Goal: Information Seeking & Learning: Learn about a topic

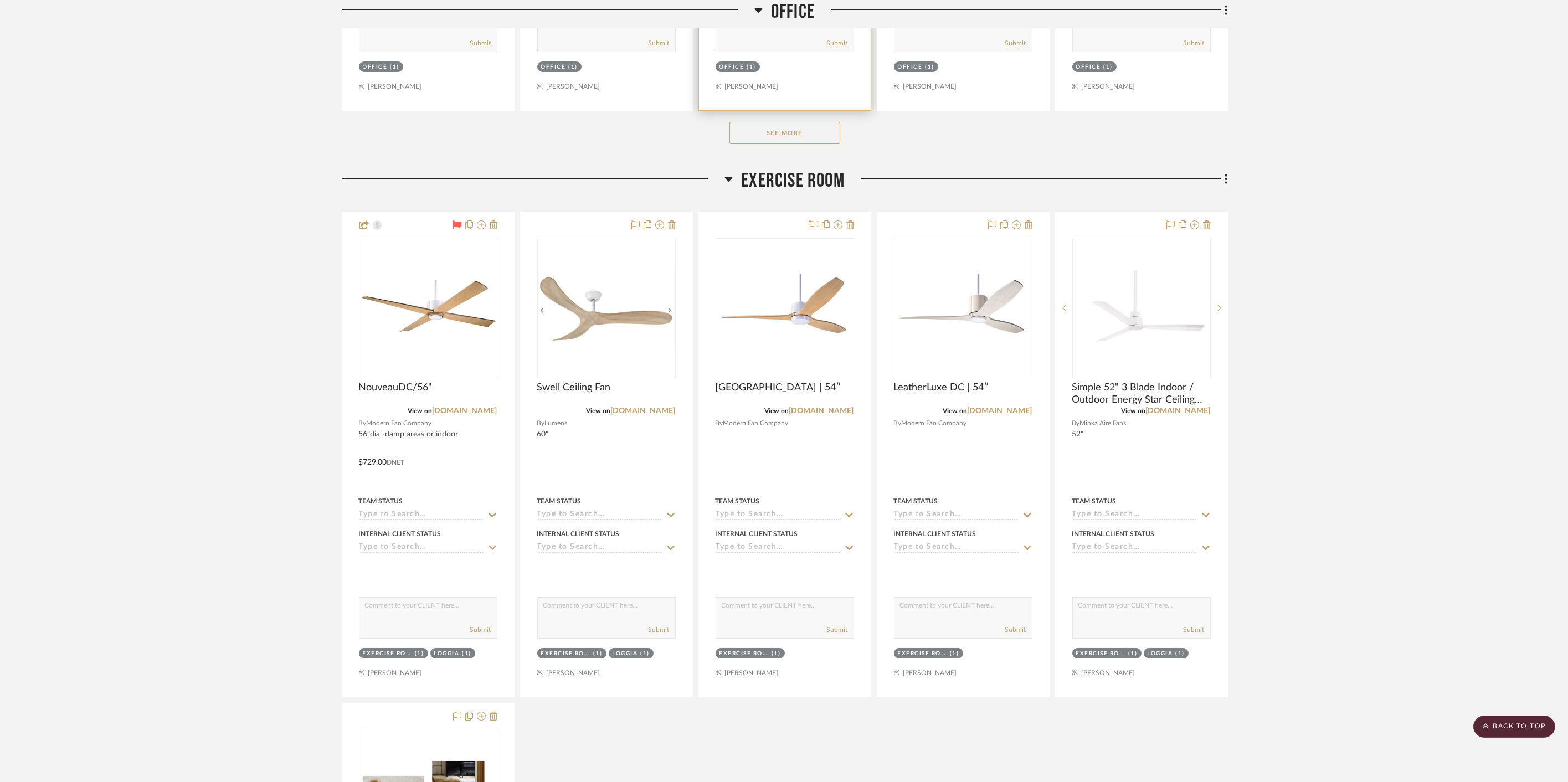
scroll to position [13849, 0]
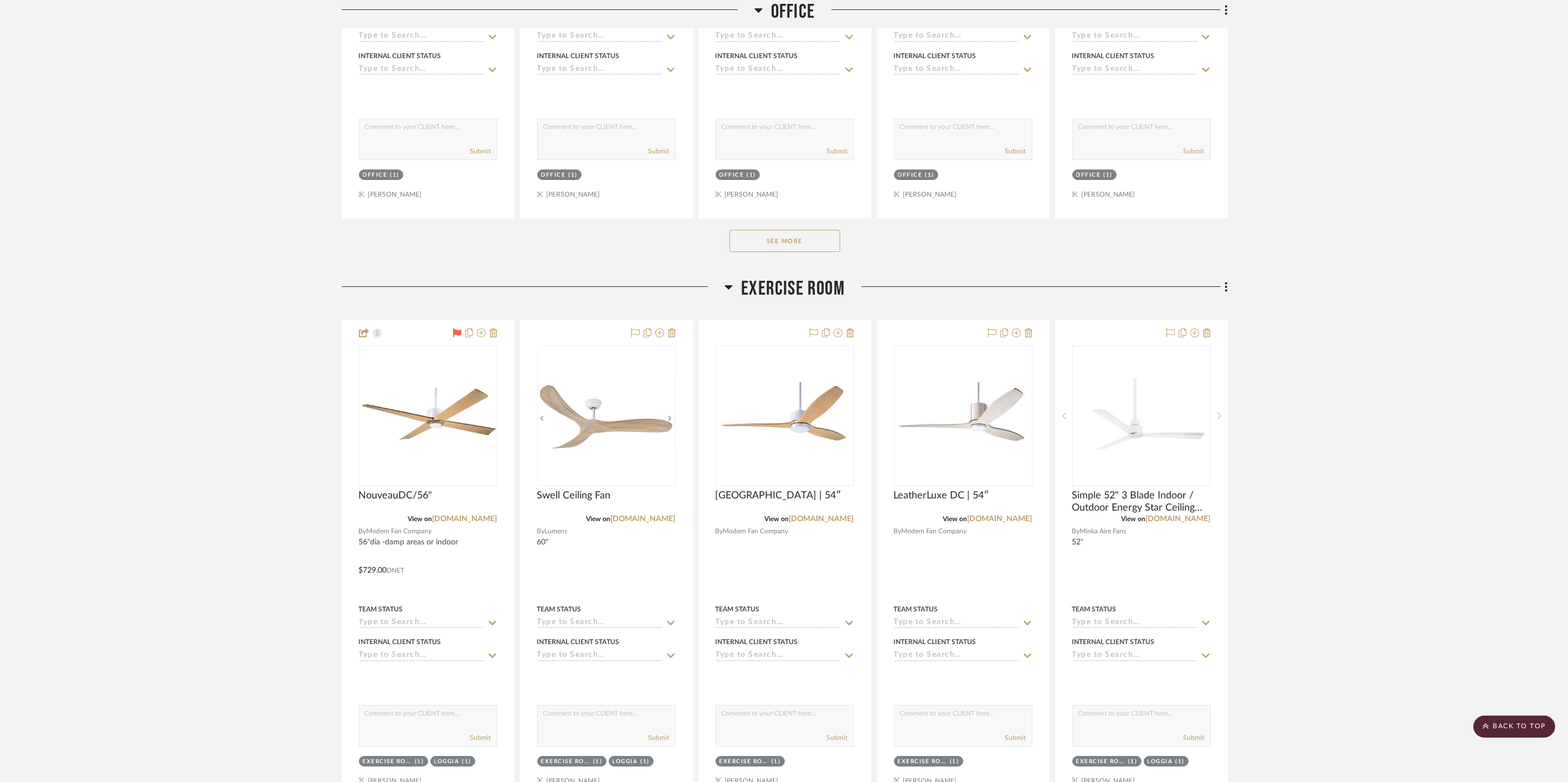
click at [766, 277] on span "Exercise Room" at bounding box center [793, 289] width 103 height 24
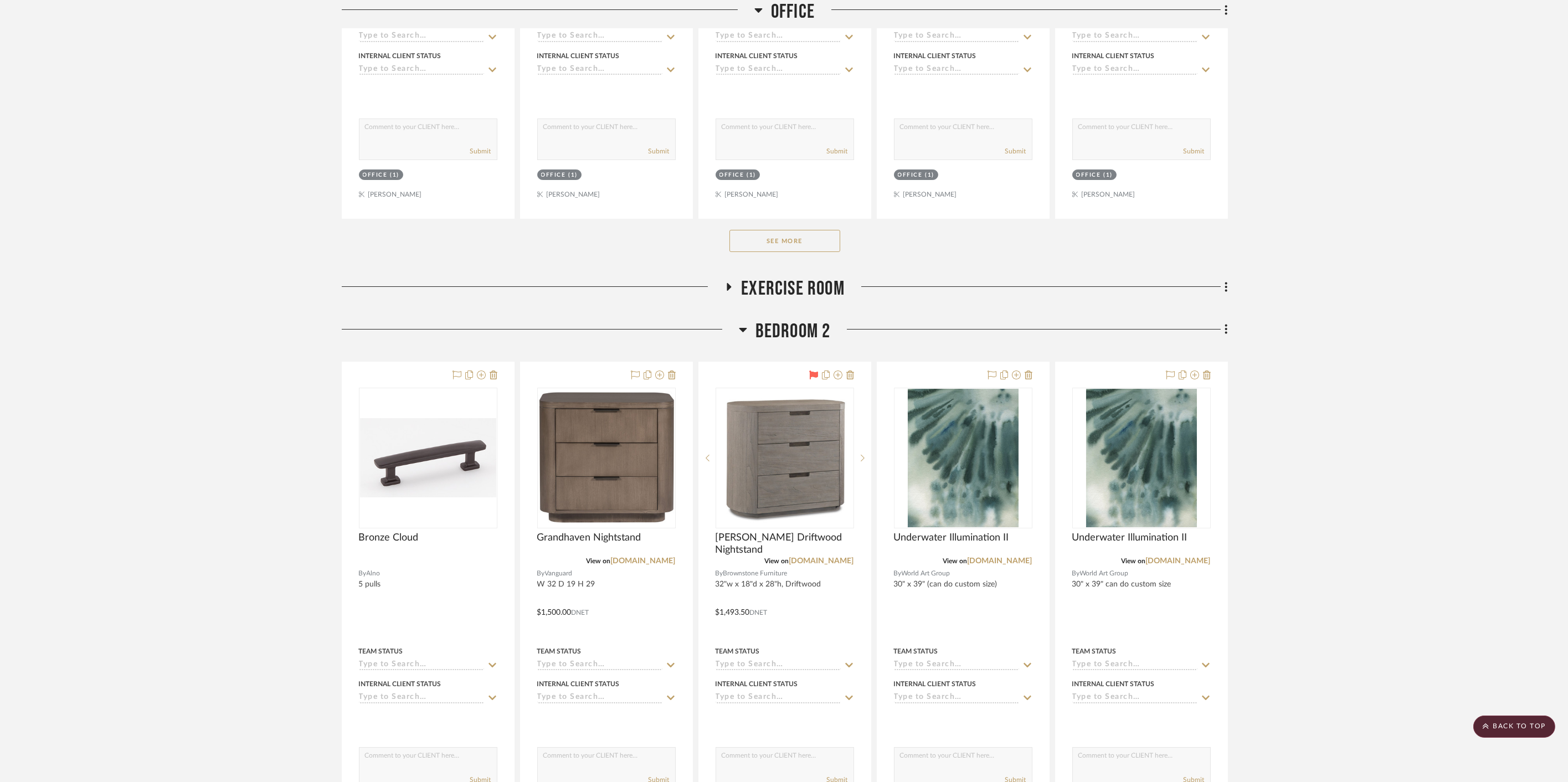
click at [770, 19] on h3 "Office" at bounding box center [785, 12] width 61 height 24
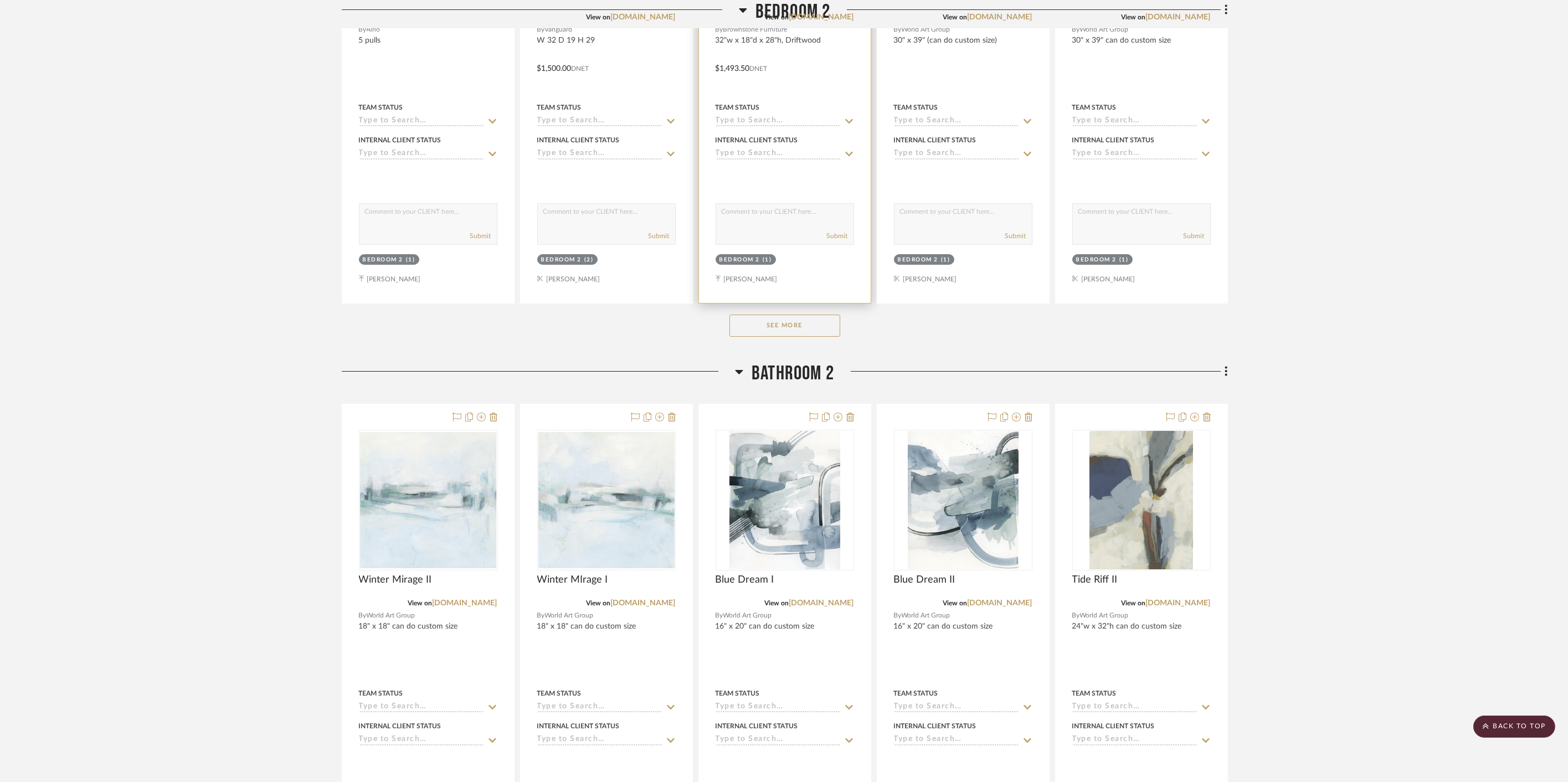
drag, startPoint x: 771, startPoint y: 350, endPoint x: 771, endPoint y: 281, distance: 69.0
click at [771, 362] on span "Bathroom 2" at bounding box center [793, 374] width 82 height 24
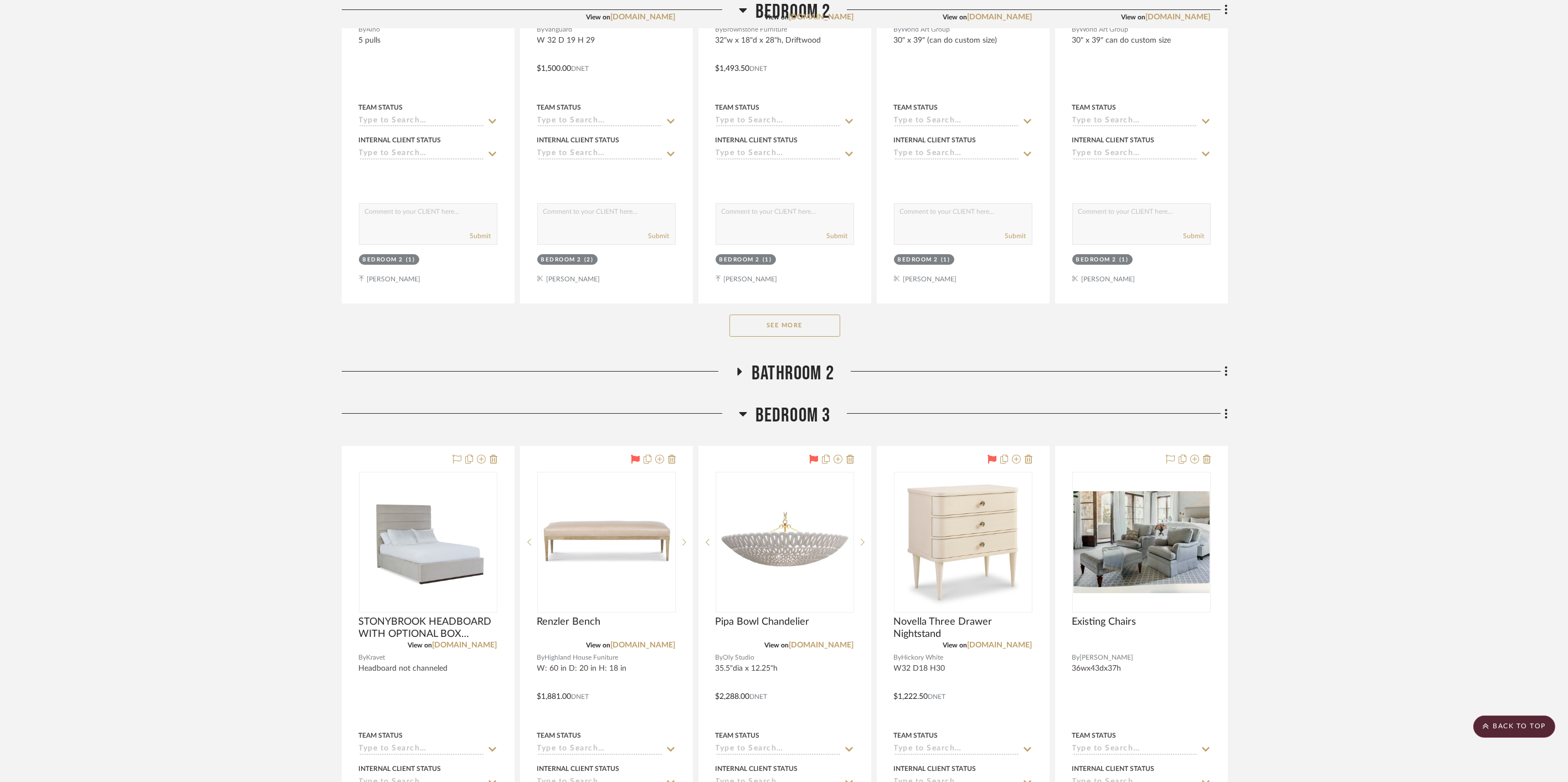
click at [766, 3] on span "Bedroom 2" at bounding box center [793, 12] width 75 height 24
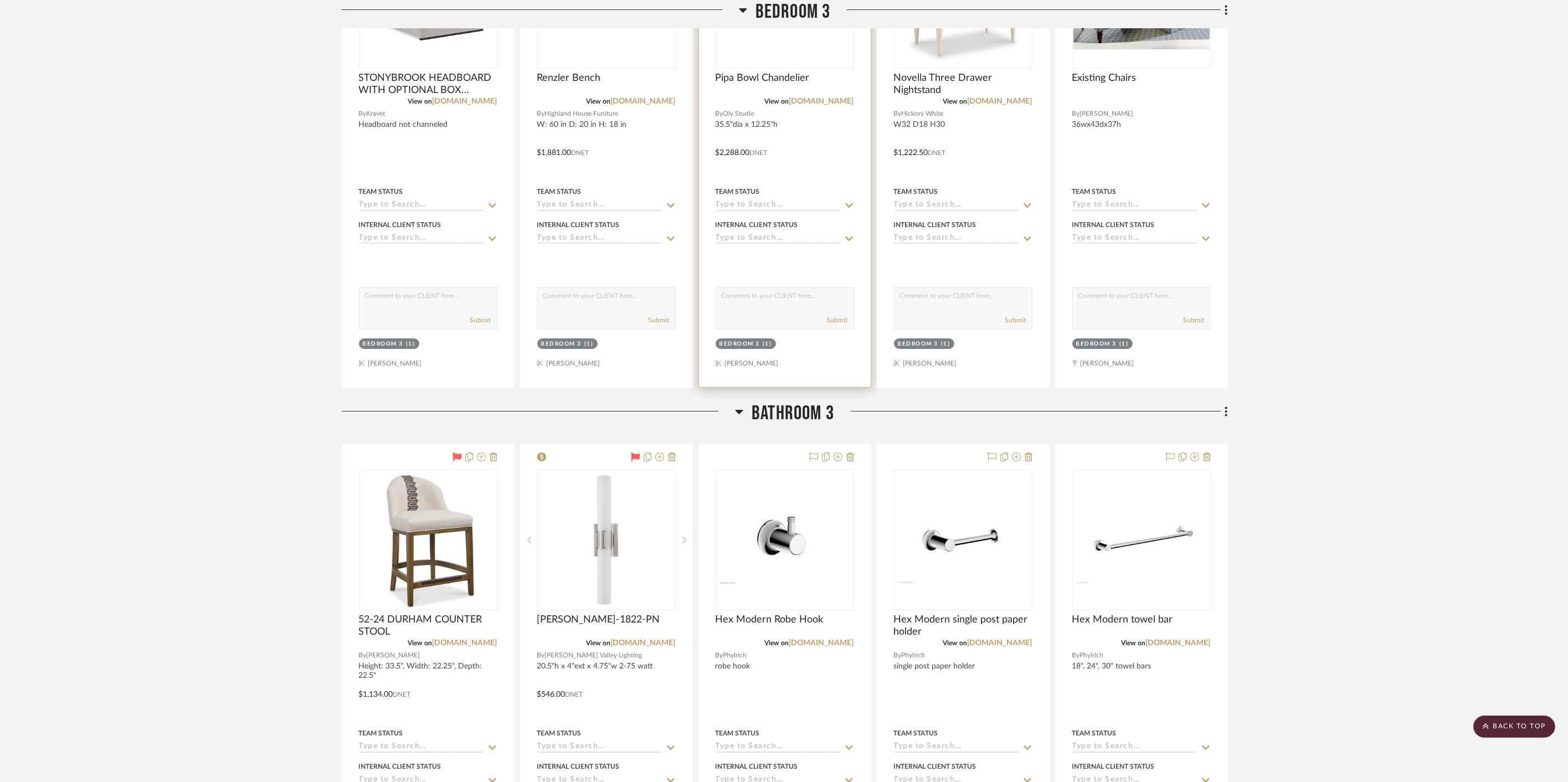
drag, startPoint x: 771, startPoint y: 385, endPoint x: 768, endPoint y: 235, distance: 150.0
click at [767, 12] on span "Bedroom 3" at bounding box center [793, 12] width 75 height 24
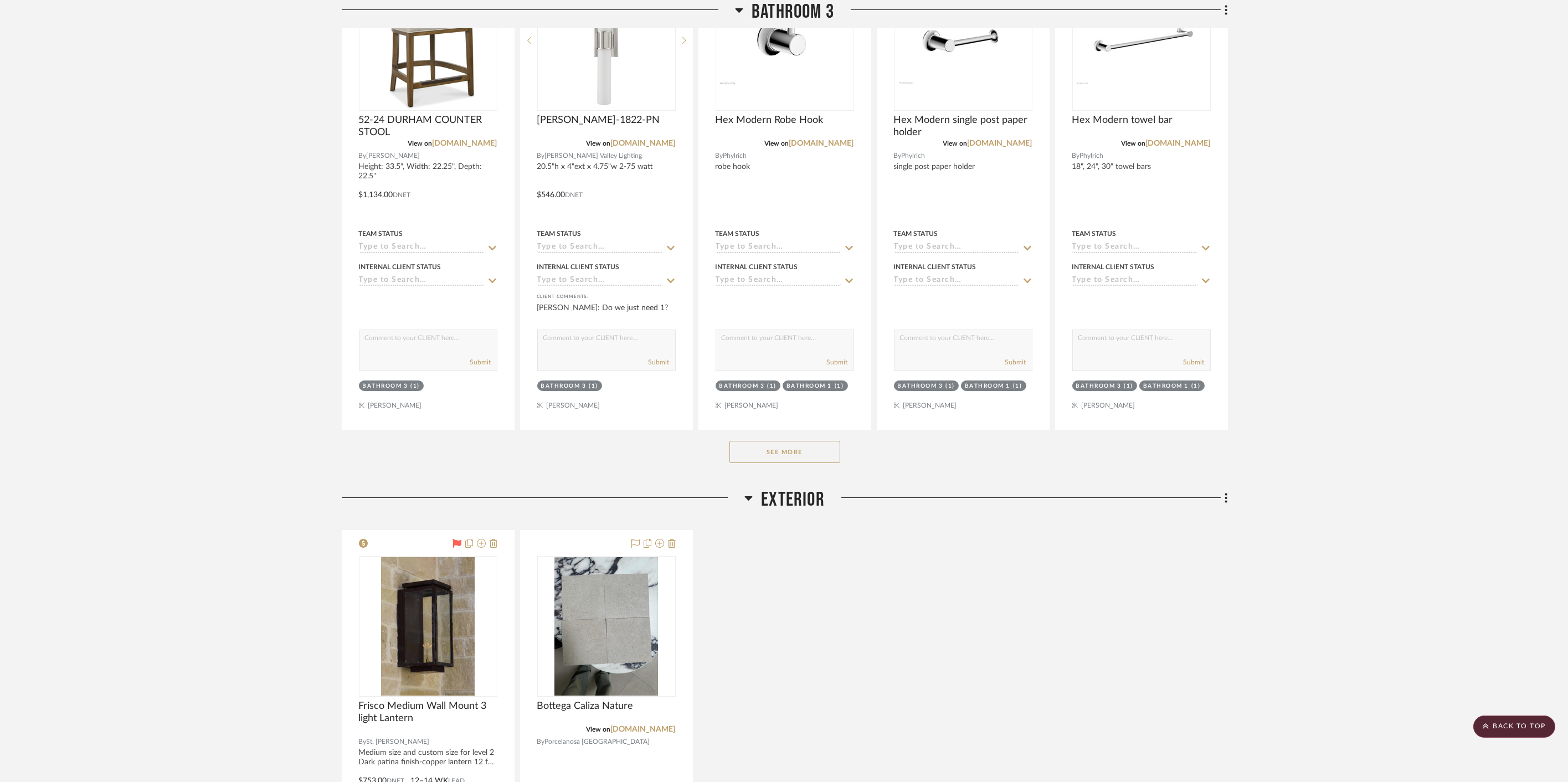
click at [764, 4] on span "Bathroom 3" at bounding box center [793, 12] width 82 height 24
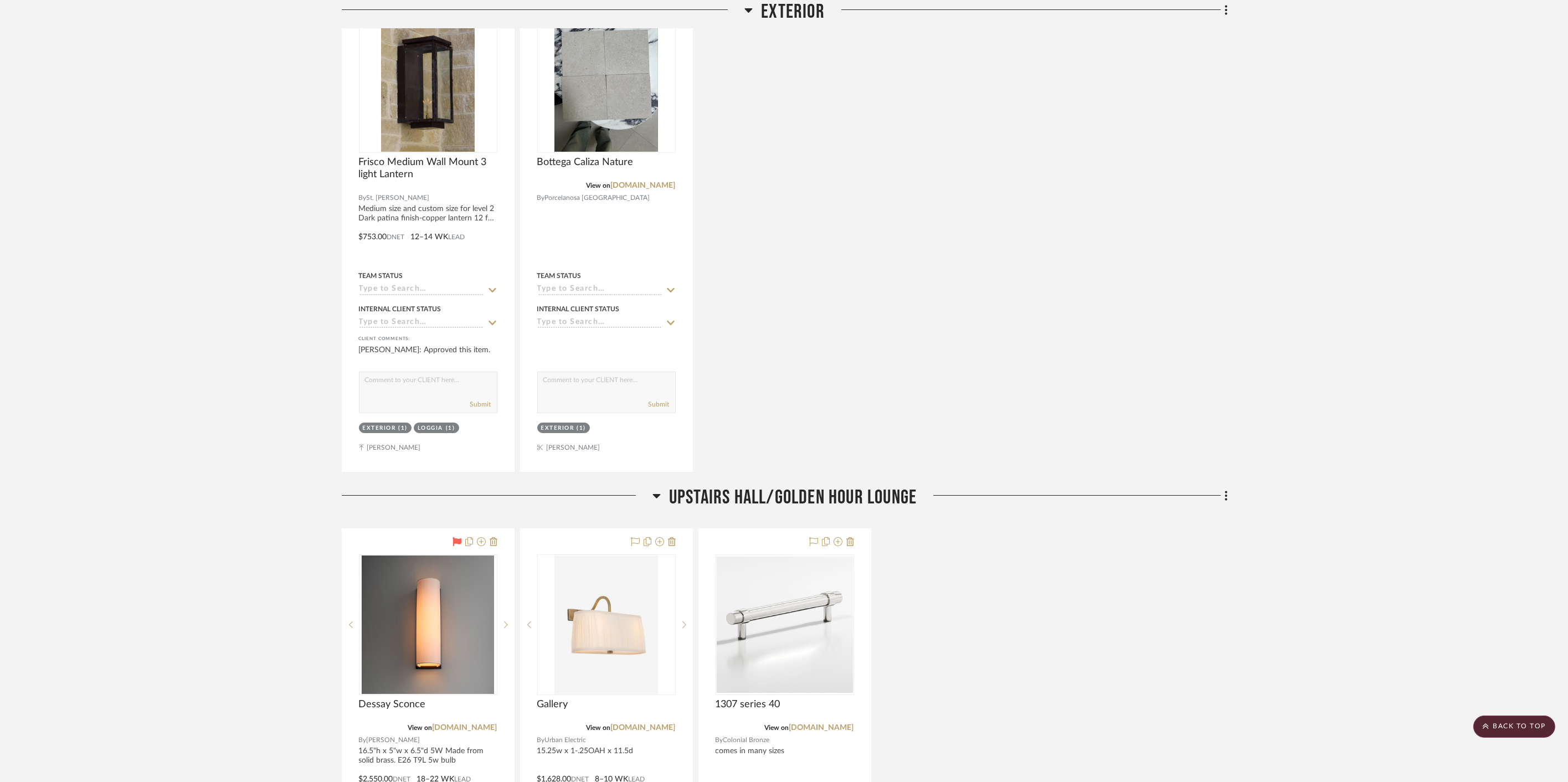
click at [767, 12] on span "Exterior" at bounding box center [793, 12] width 64 height 24
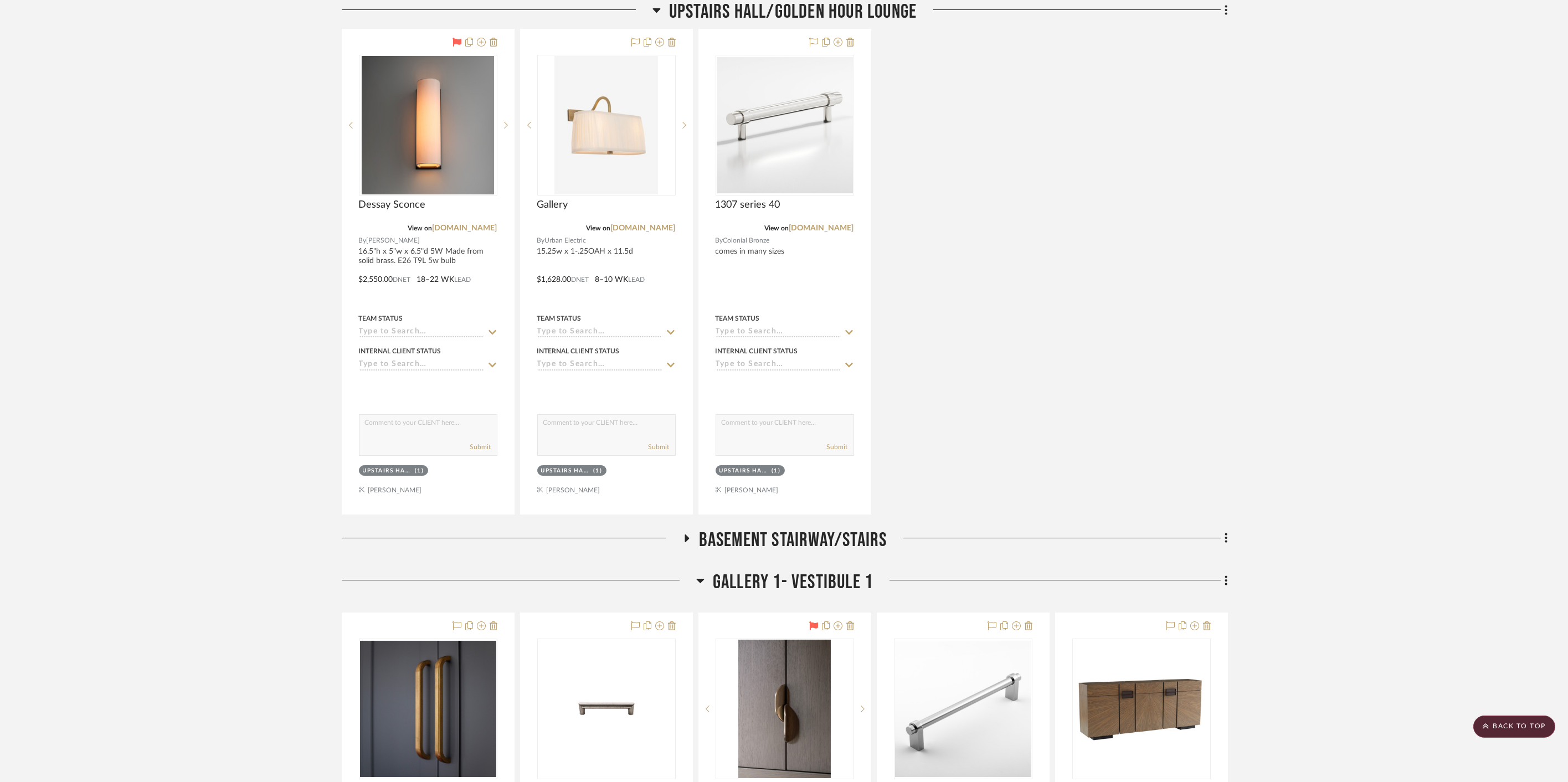
click at [767, 6] on span "Upstairs Hall/Golden Hour Lounge" at bounding box center [793, 12] width 248 height 24
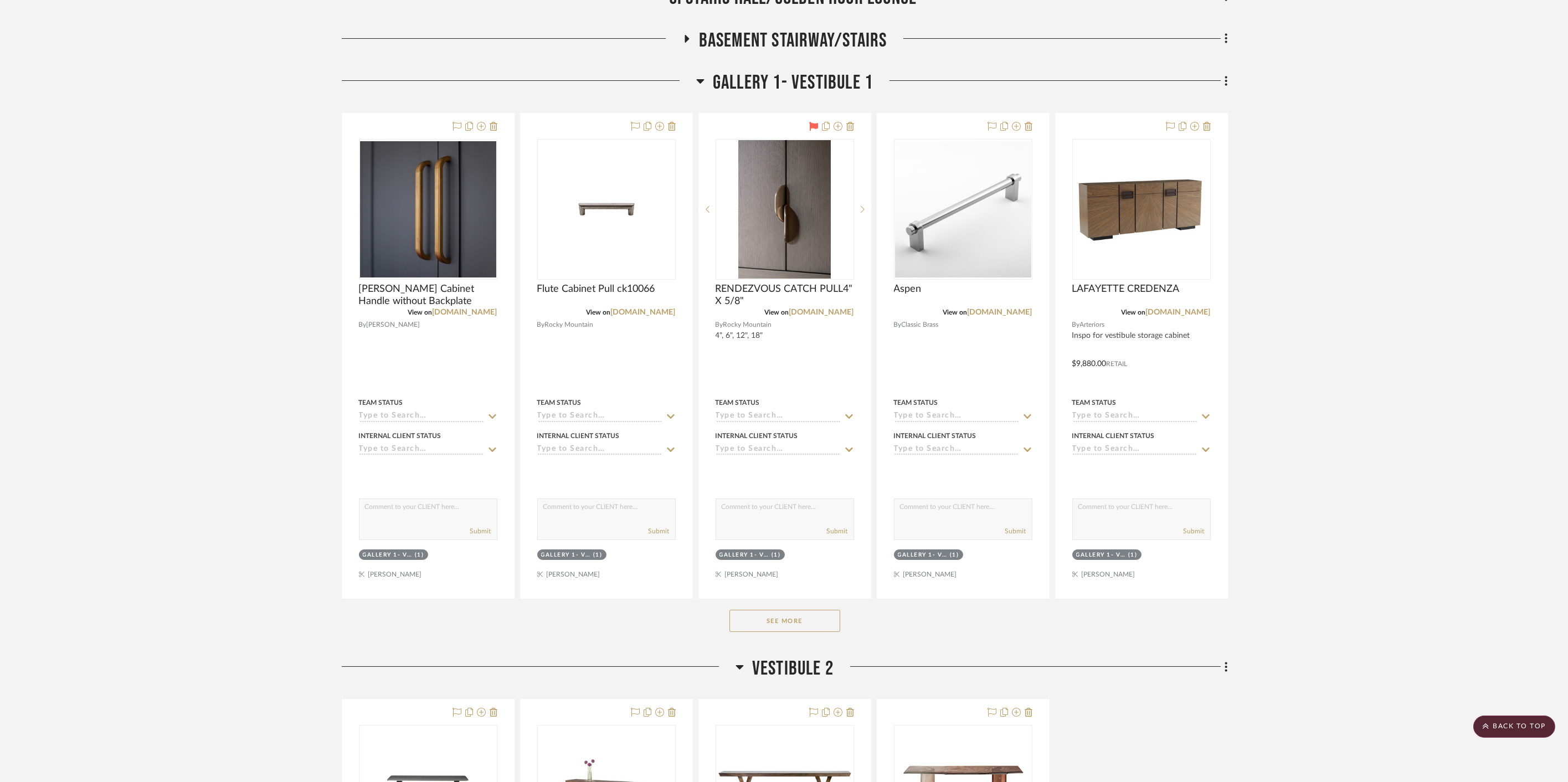
click at [768, 71] on span "Gallery 1- Vestibule 1" at bounding box center [793, 83] width 160 height 24
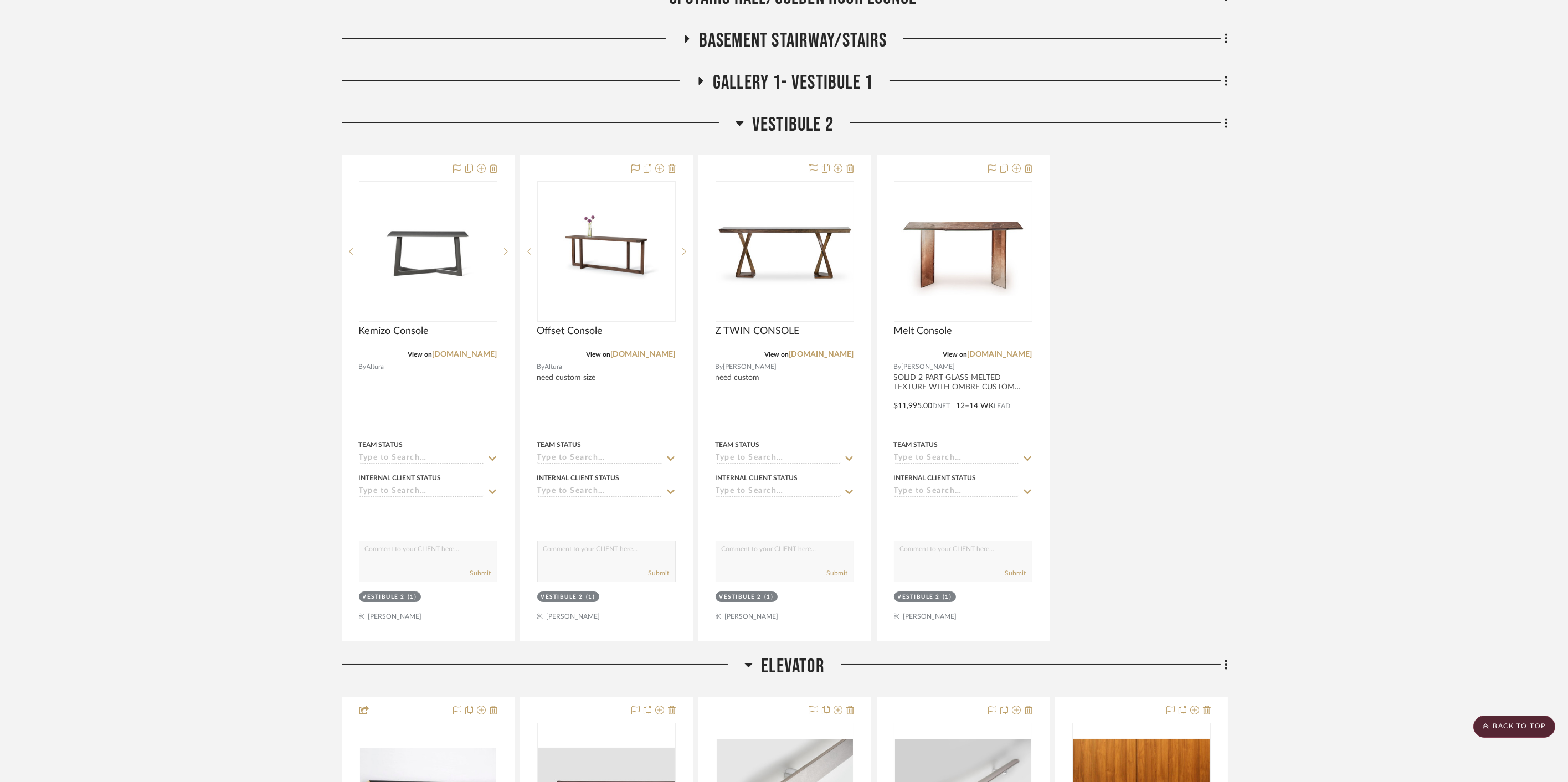
click at [774, 113] on span "Vestibule 2" at bounding box center [793, 125] width 82 height 24
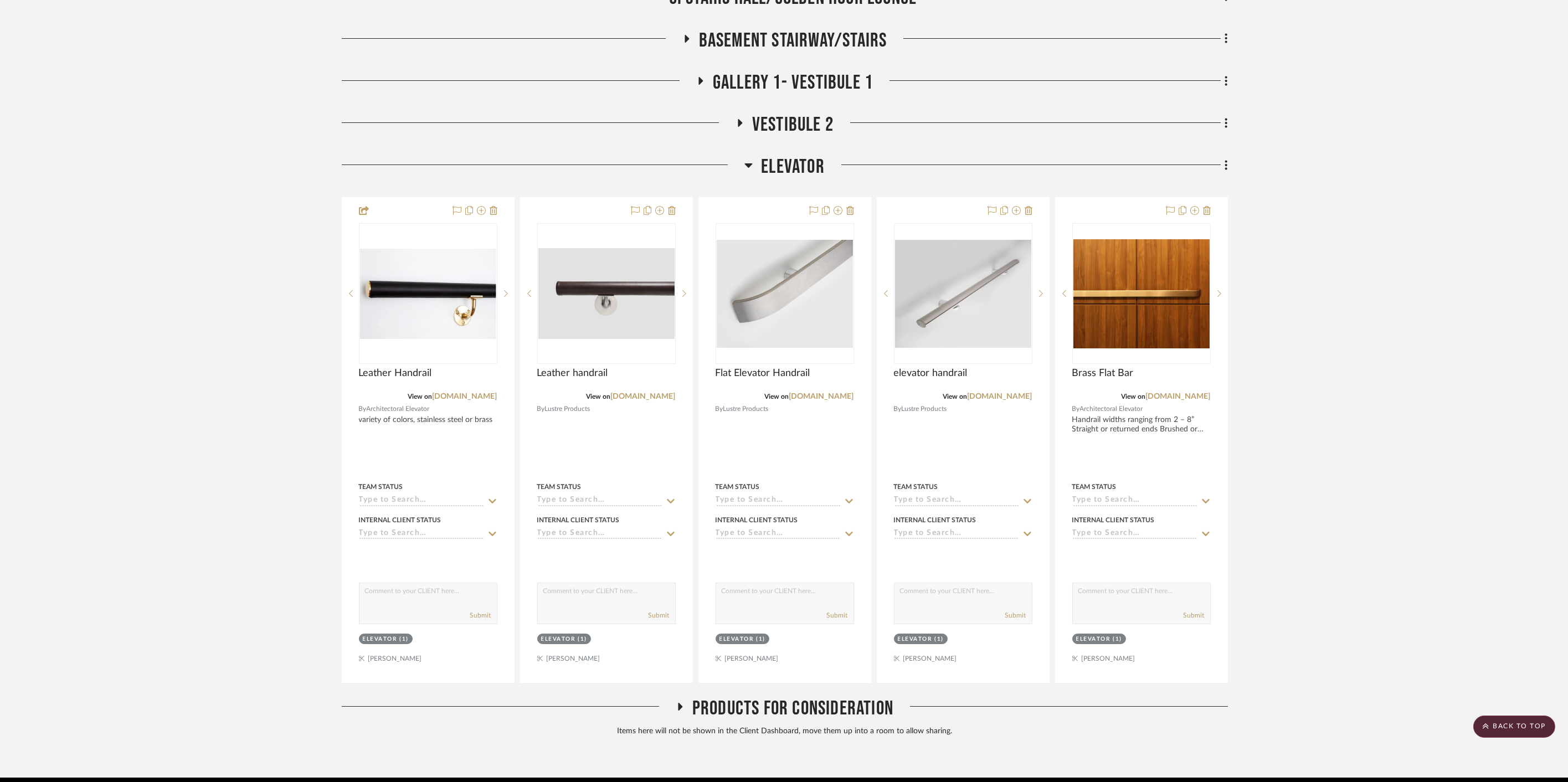
click at [781, 163] on div "Elevator" at bounding box center [785, 169] width 886 height 28
click at [780, 155] on span "Elevator" at bounding box center [793, 167] width 64 height 24
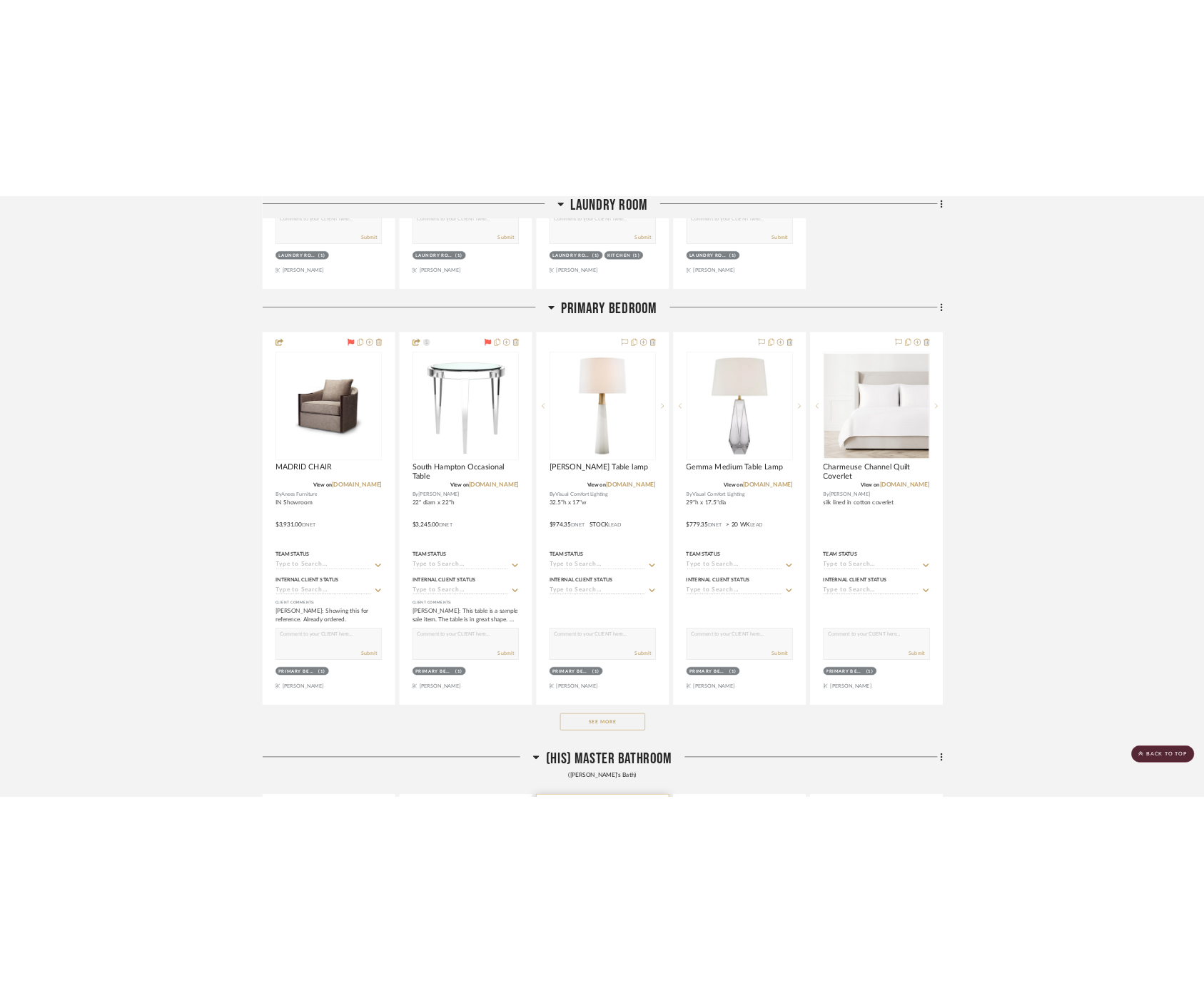
scroll to position [12712, 0]
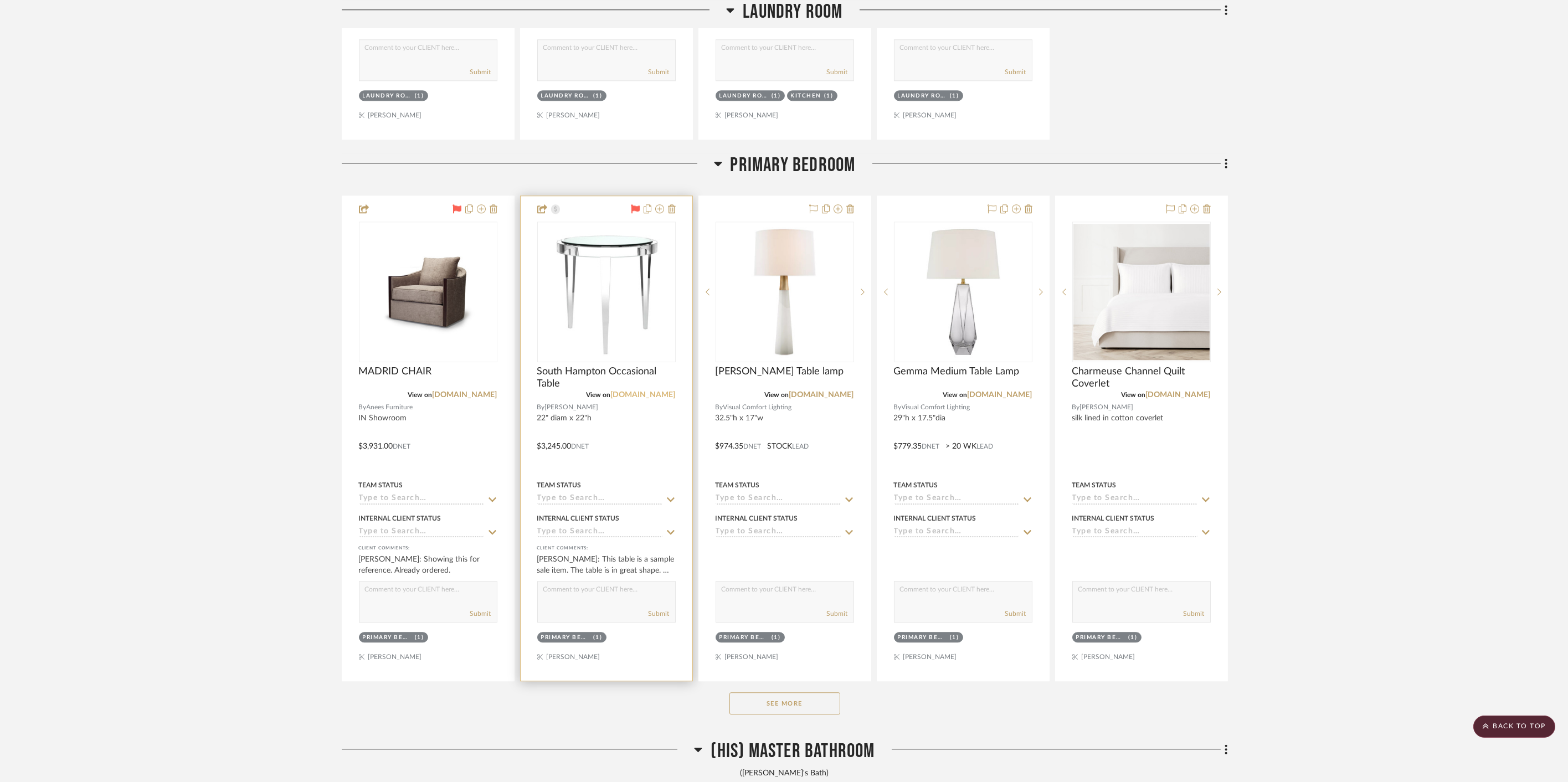
click at [658, 391] on link "[DOMAIN_NAME]" at bounding box center [643, 395] width 65 height 8
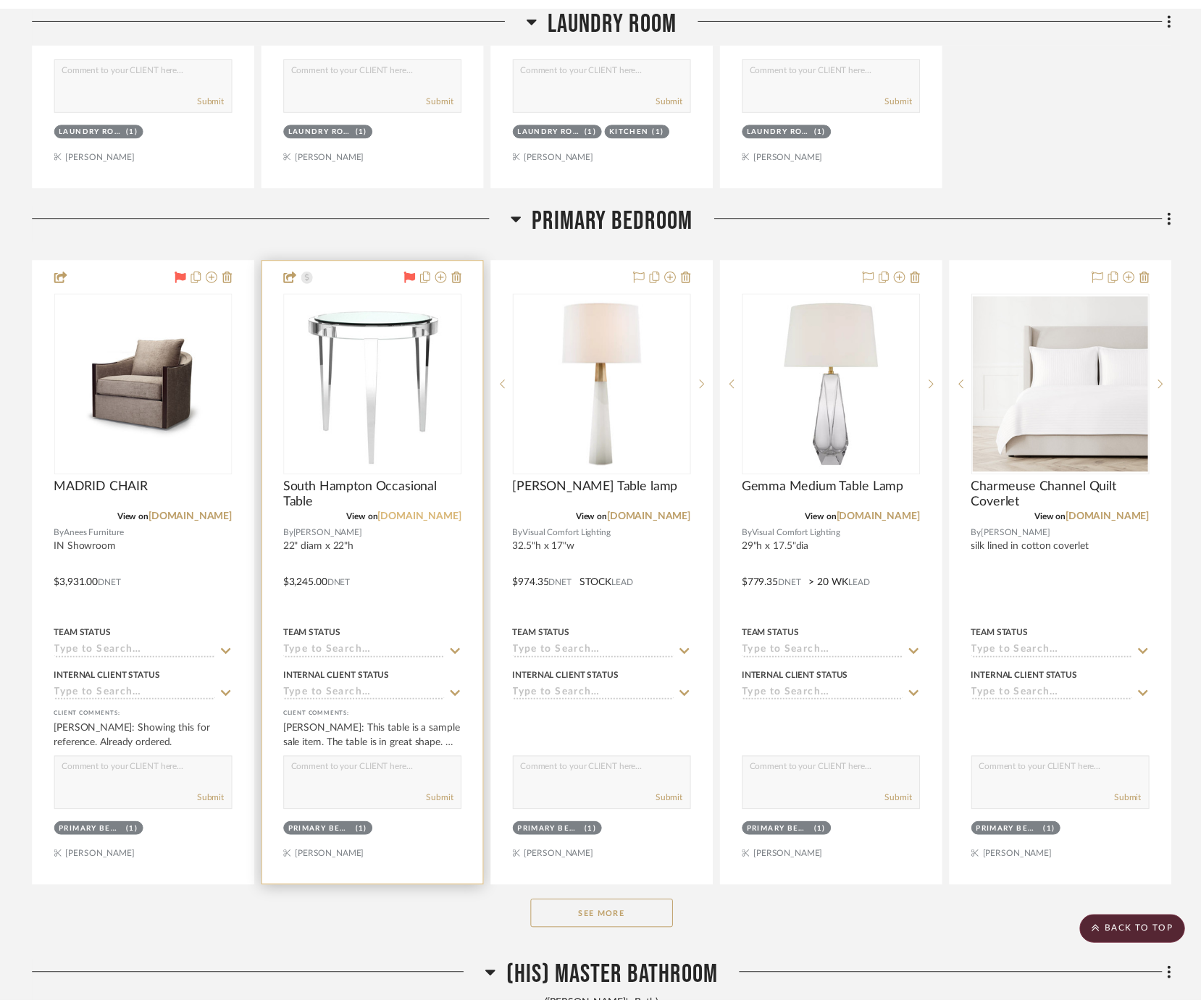
scroll to position [14188, 0]
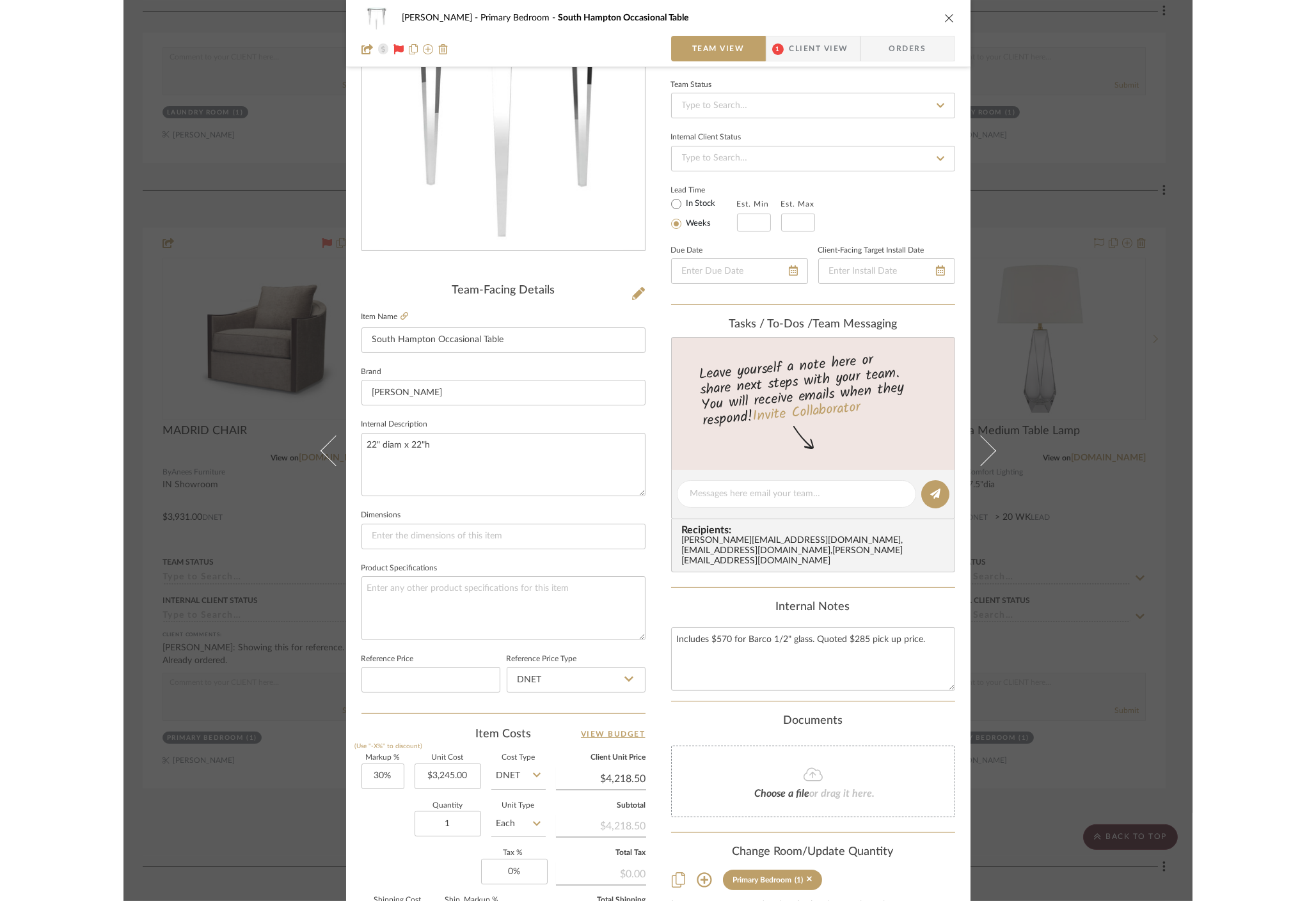
scroll to position [142, 0]
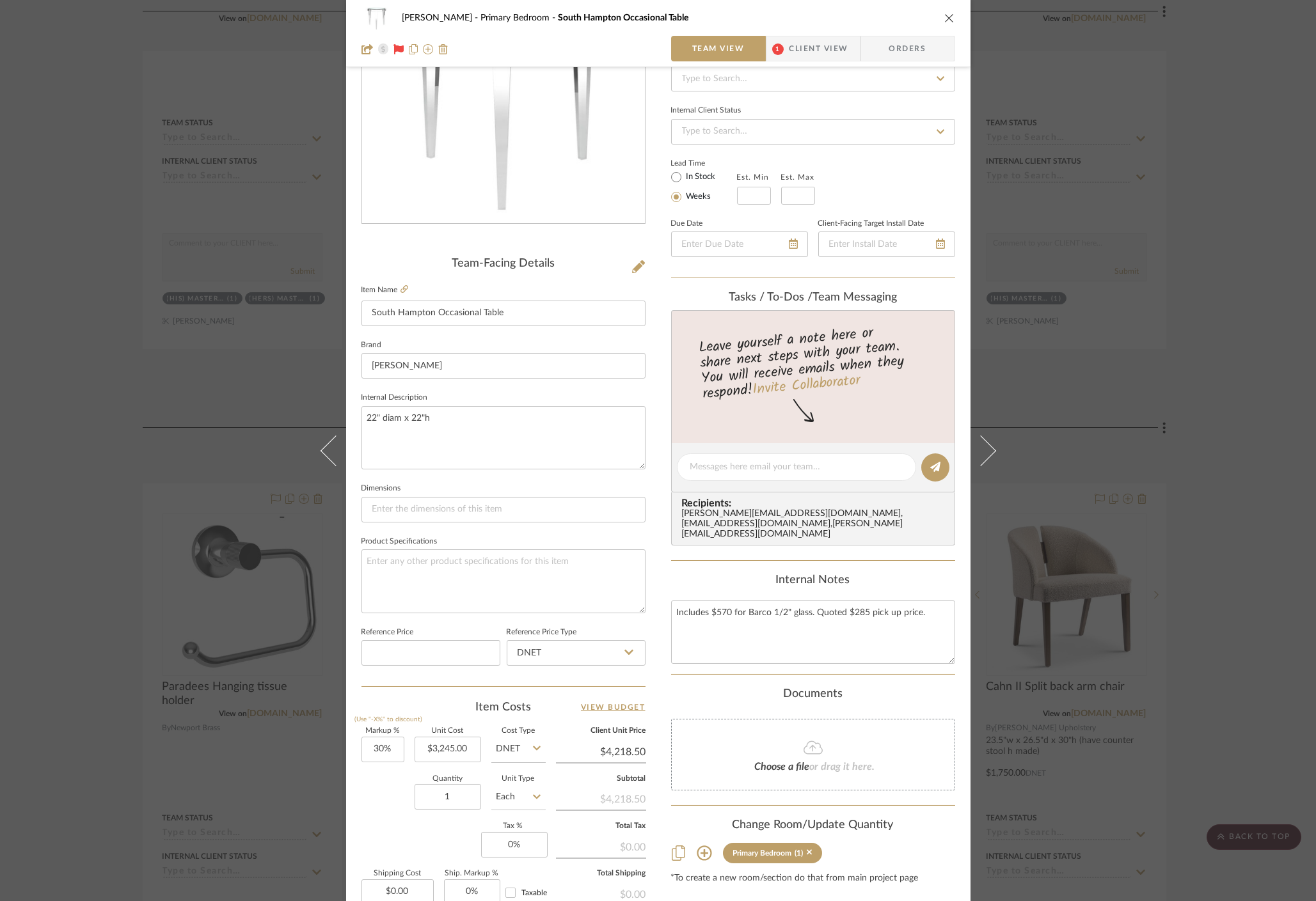
click at [199, 312] on div "[PERSON_NAME][GEOGRAPHIC_DATA] Bedroom [GEOGRAPHIC_DATA] Occasional Table Team …" at bounding box center [658, 450] width 1316 height 901
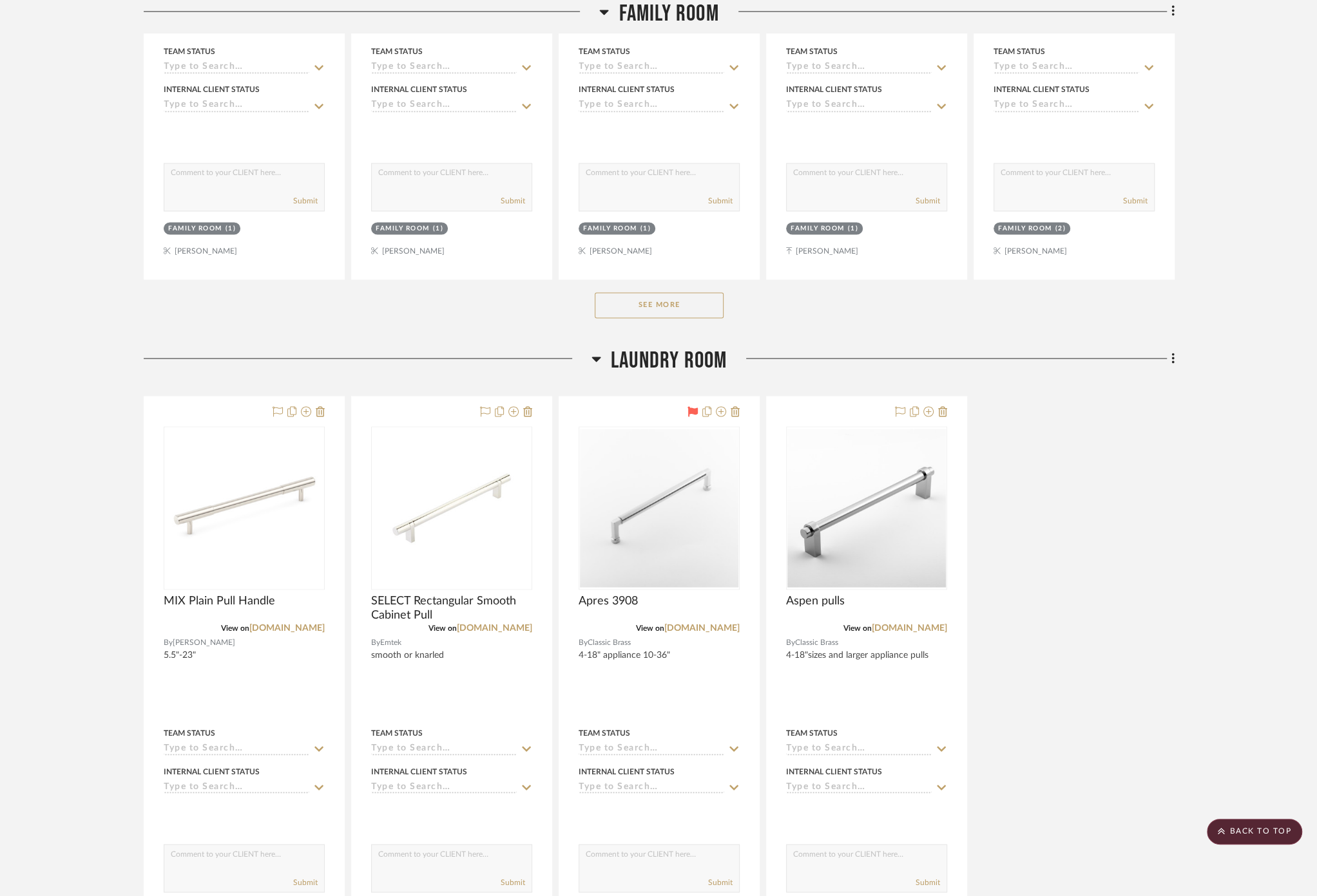
scroll to position [10464, 0]
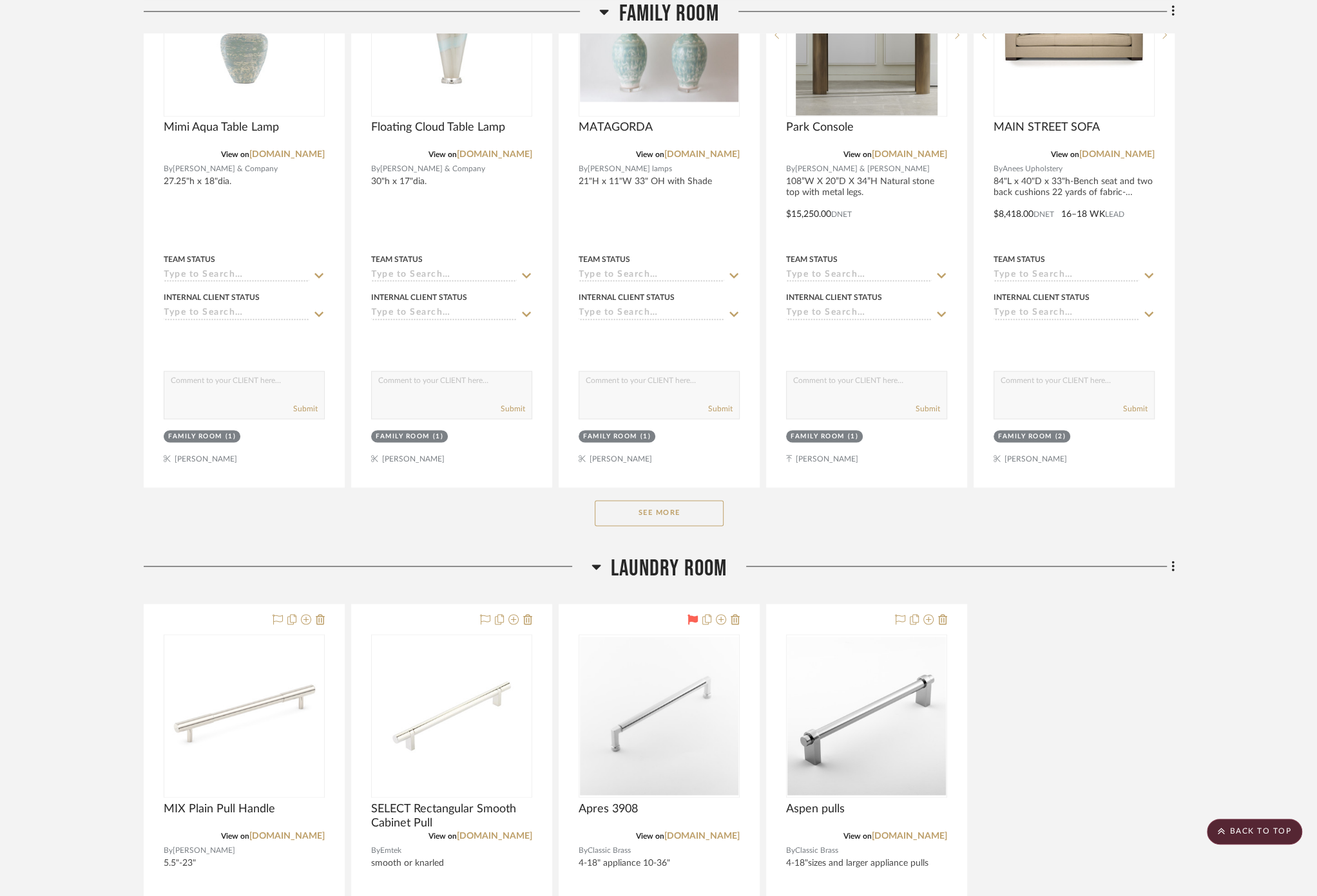
click at [639, 556] on span "Laundry Room" at bounding box center [668, 569] width 116 height 28
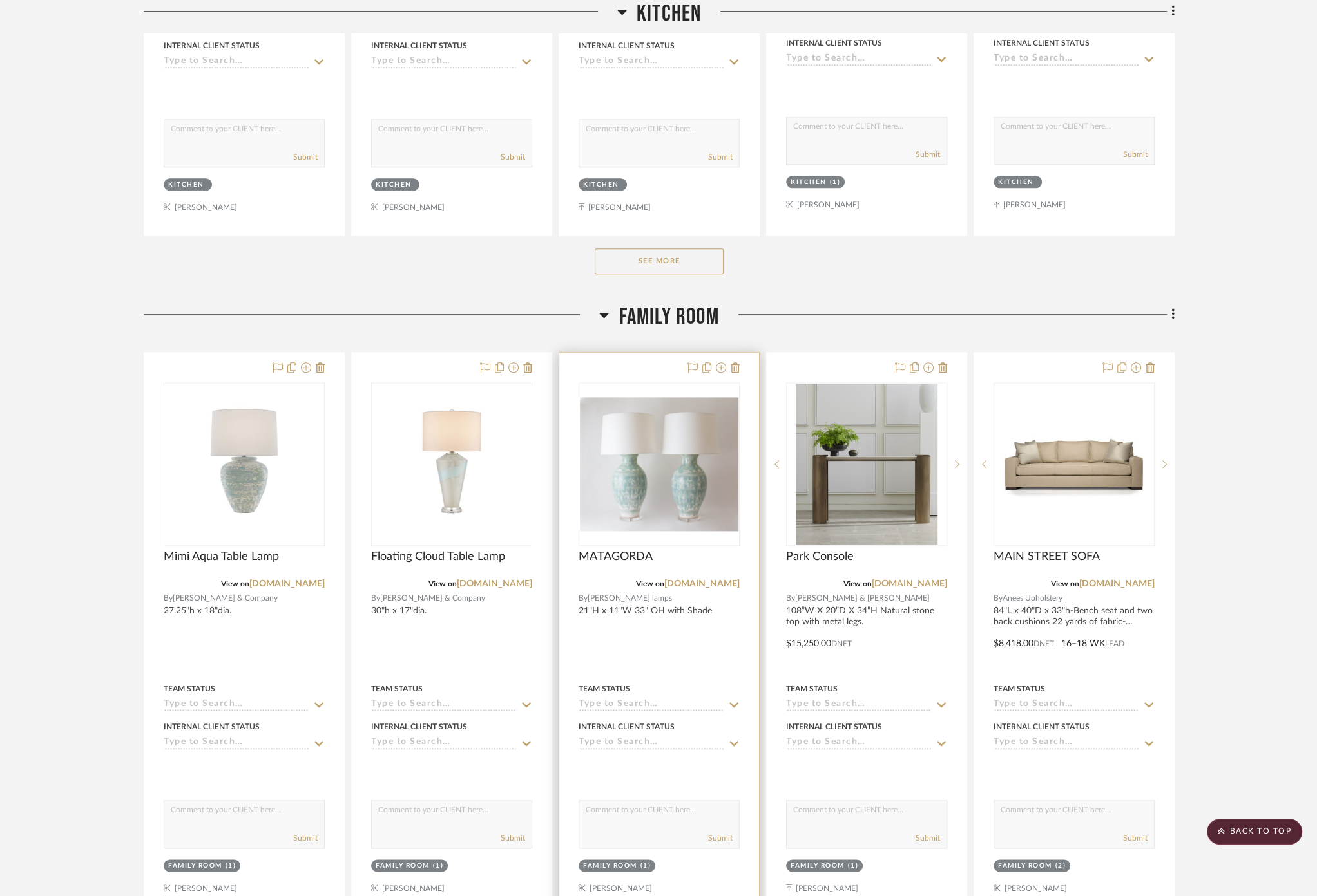
scroll to position [9964, 0]
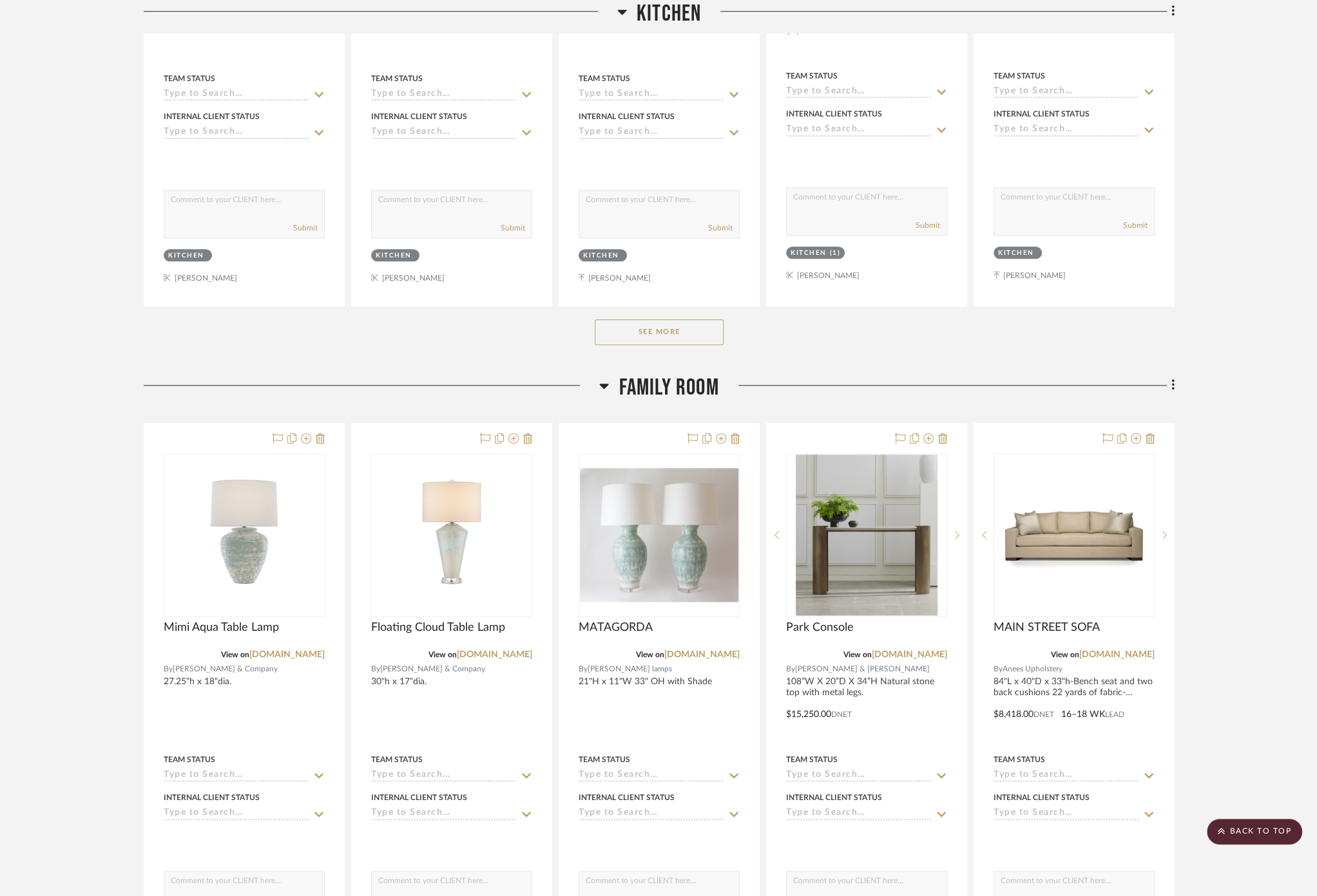
click at [640, 376] on span "Family Room" at bounding box center [668, 388] width 100 height 28
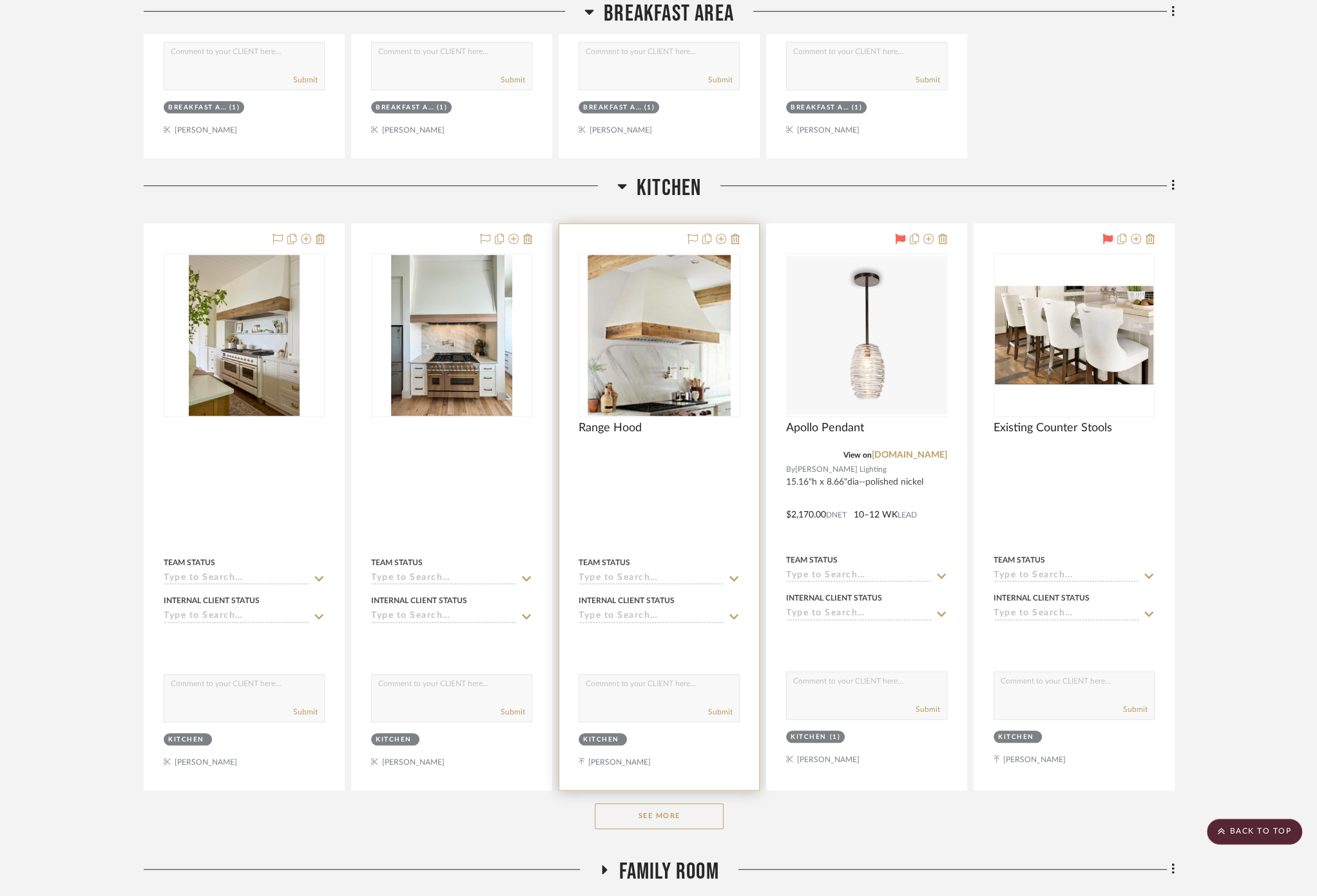
scroll to position [9320, 0]
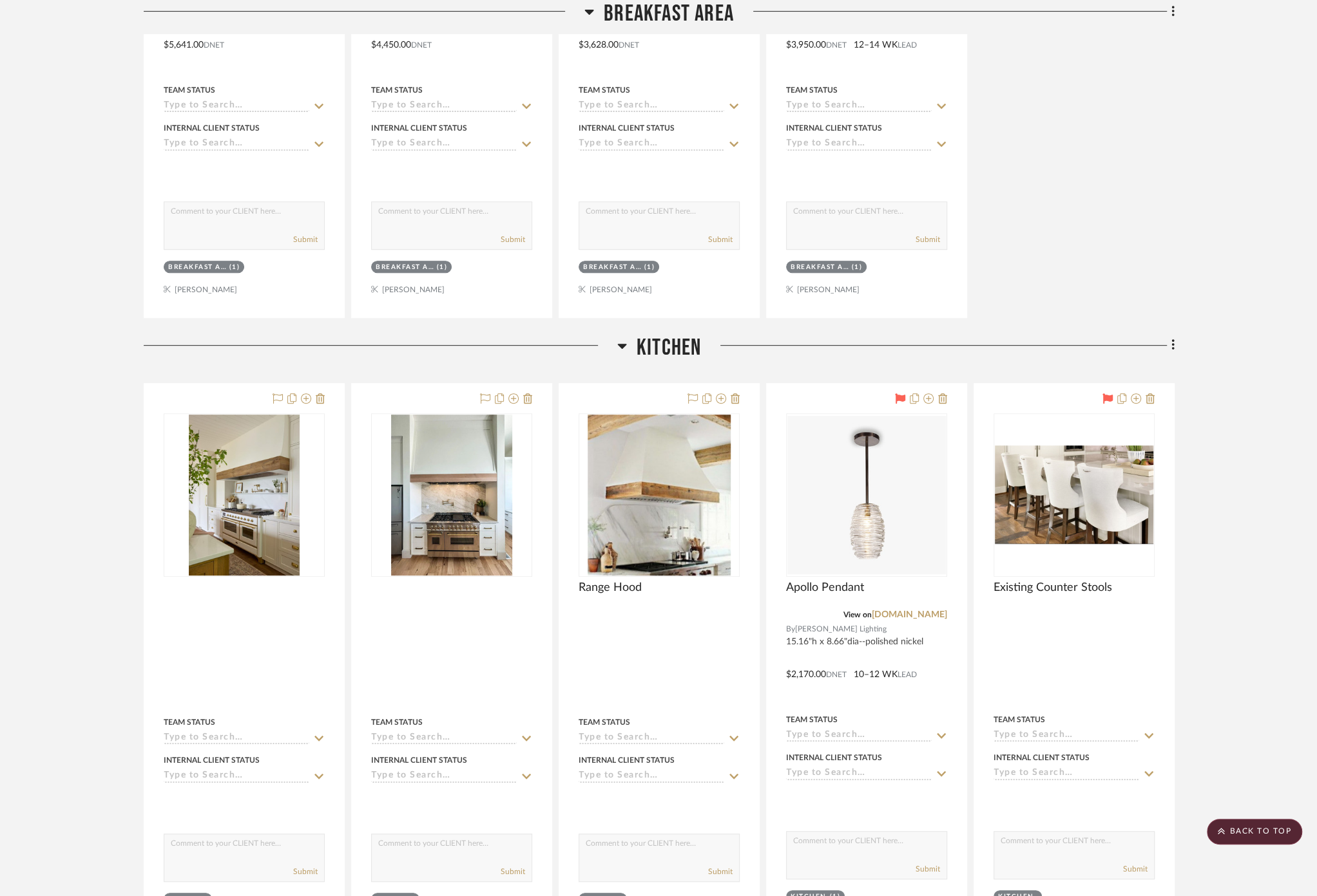
click at [662, 339] on span "Kitchen" at bounding box center [669, 348] width 64 height 28
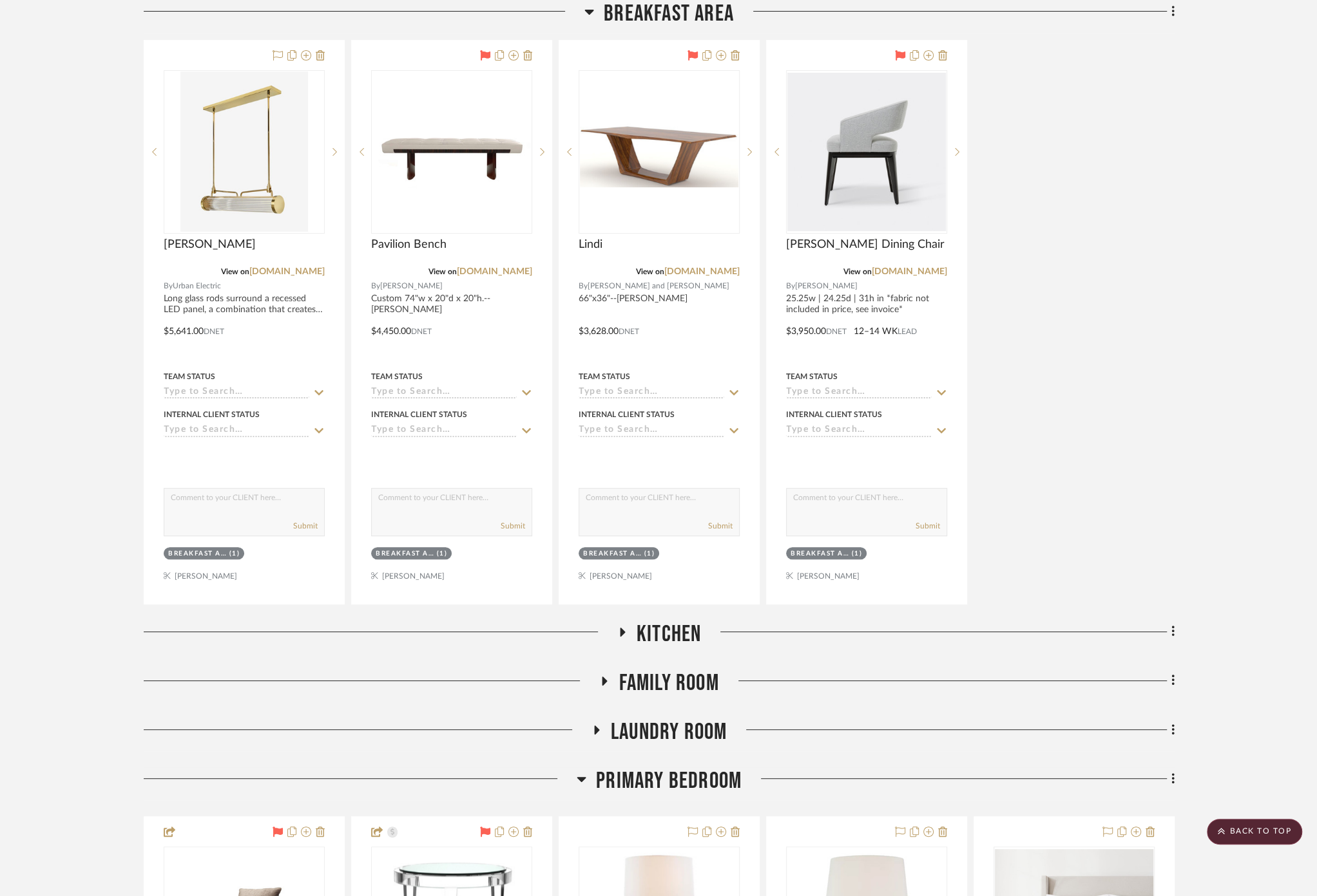
scroll to position [8748, 0]
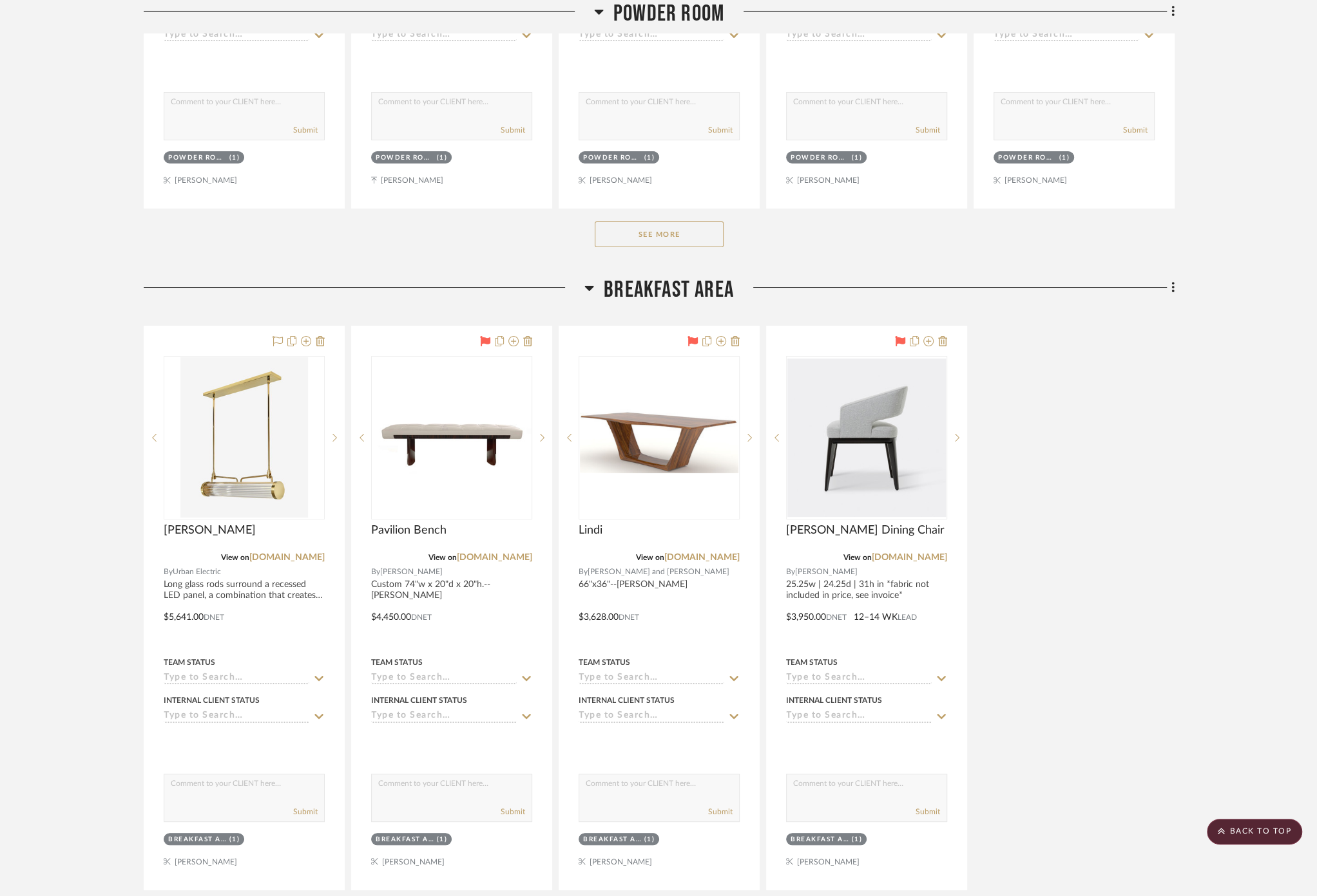
click at [663, 280] on span "Breakfast Area" at bounding box center [669, 290] width 130 height 28
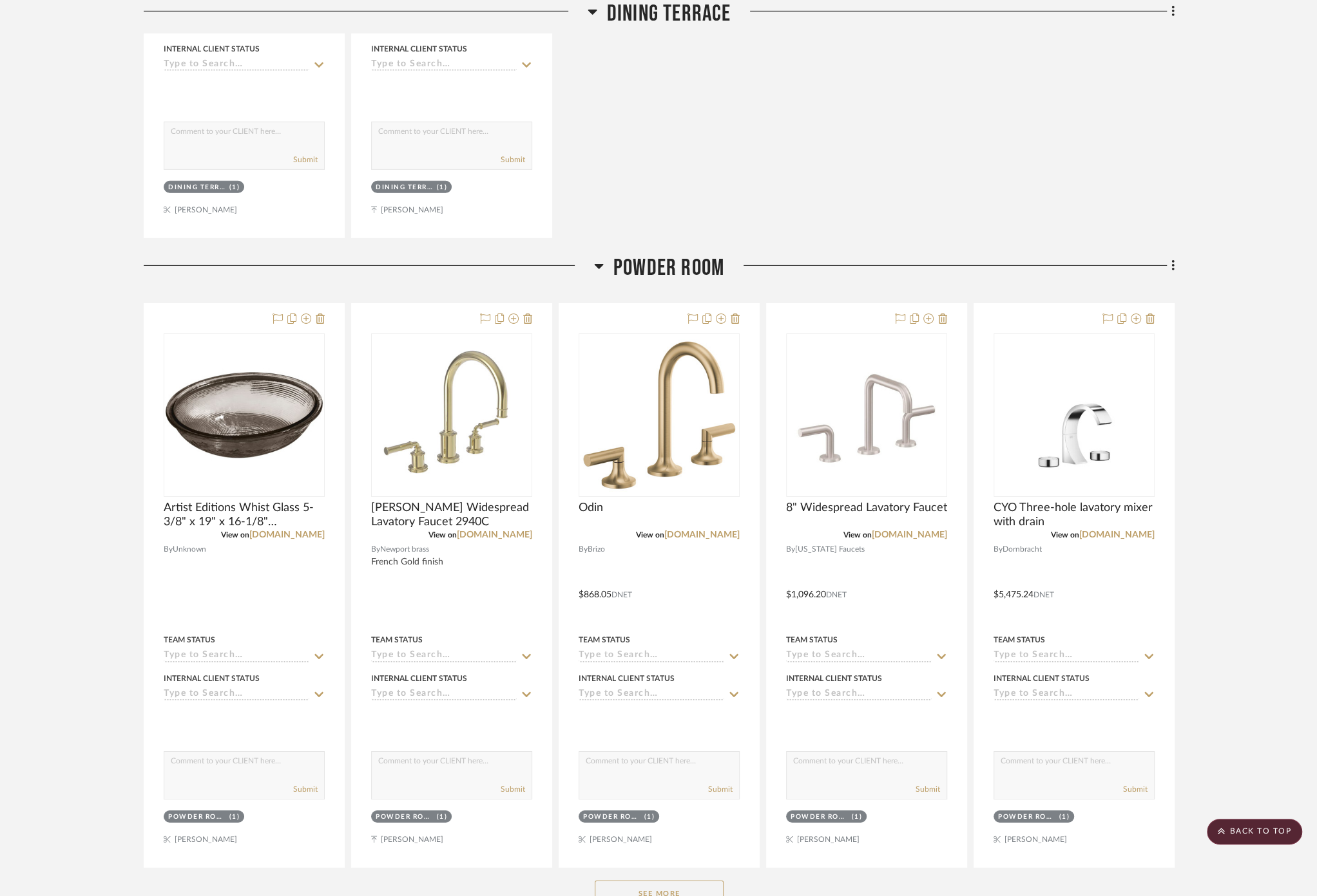
scroll to position [7960, 0]
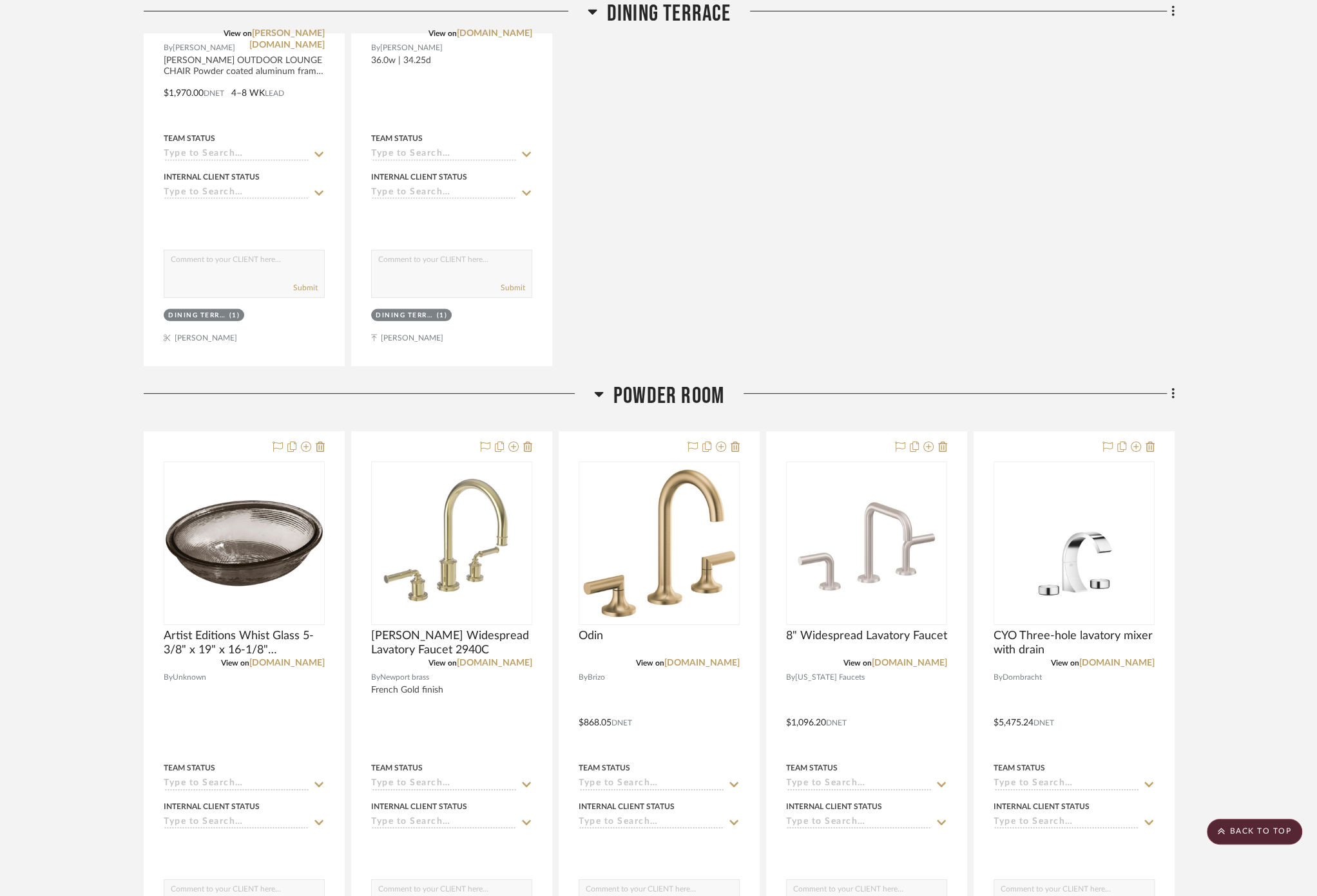
click at [659, 382] on span "Powder Room" at bounding box center [668, 396] width 111 height 28
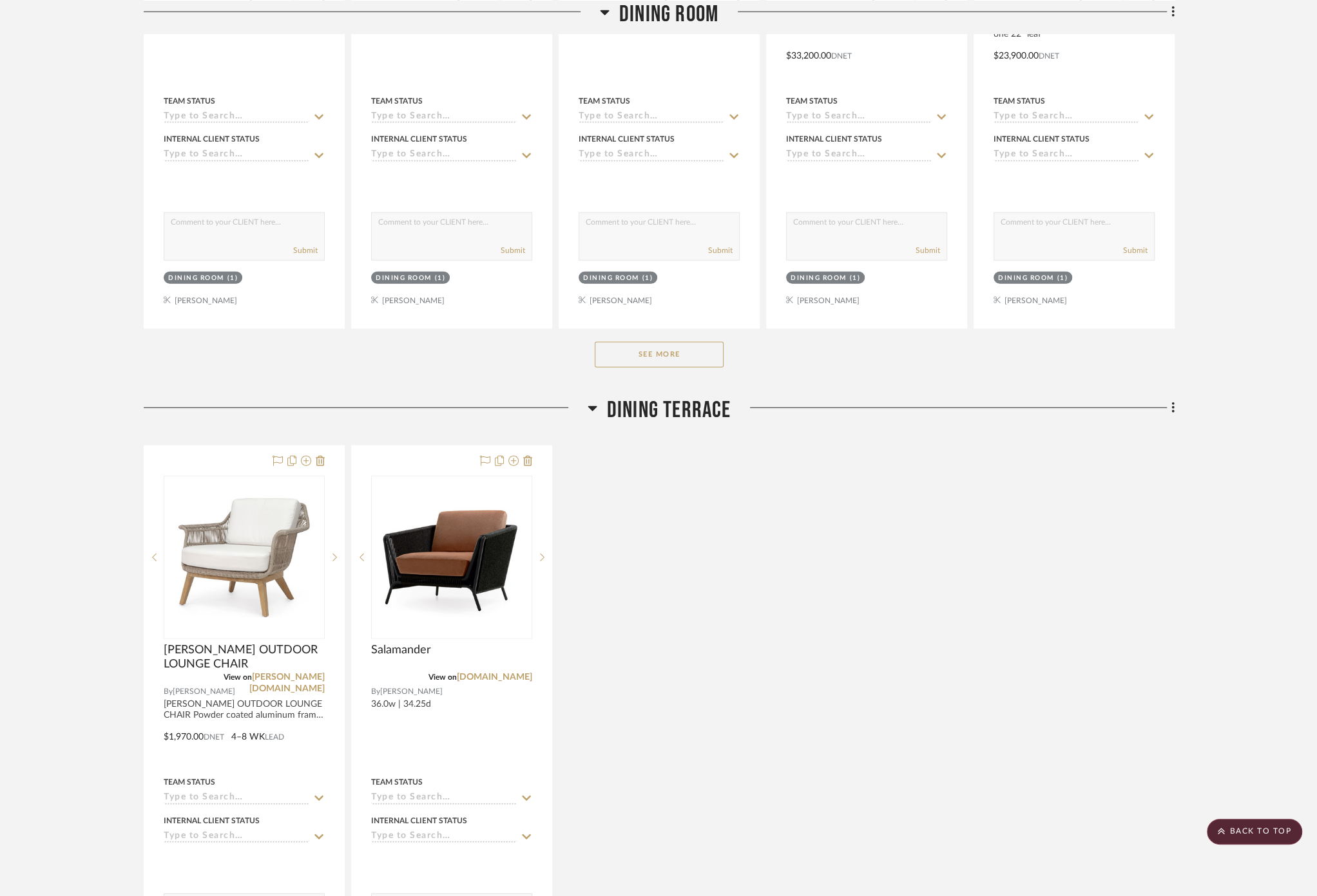
click at [660, 397] on span "Dining Terrace" at bounding box center [669, 410] width 124 height 28
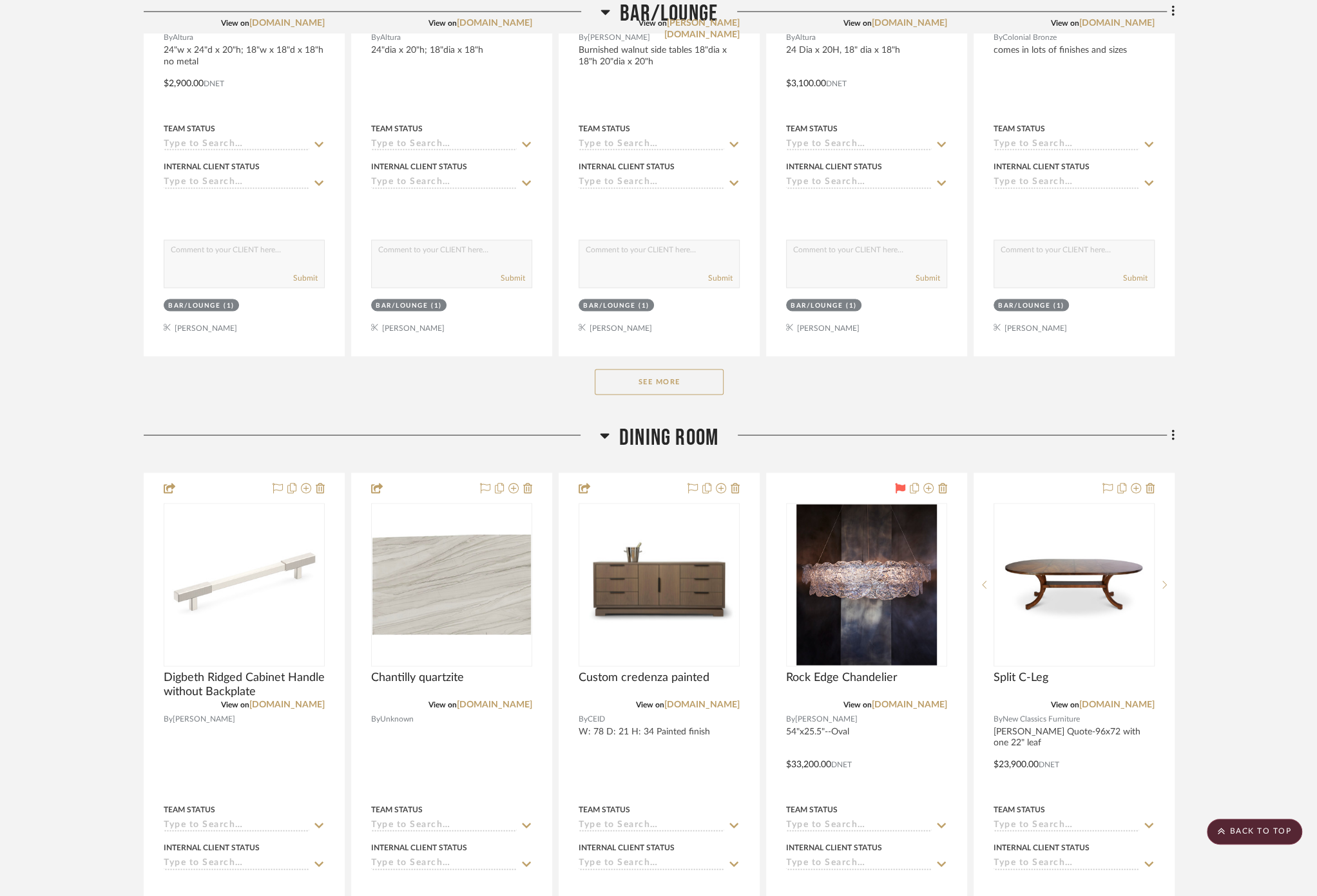
scroll to position [6601, 0]
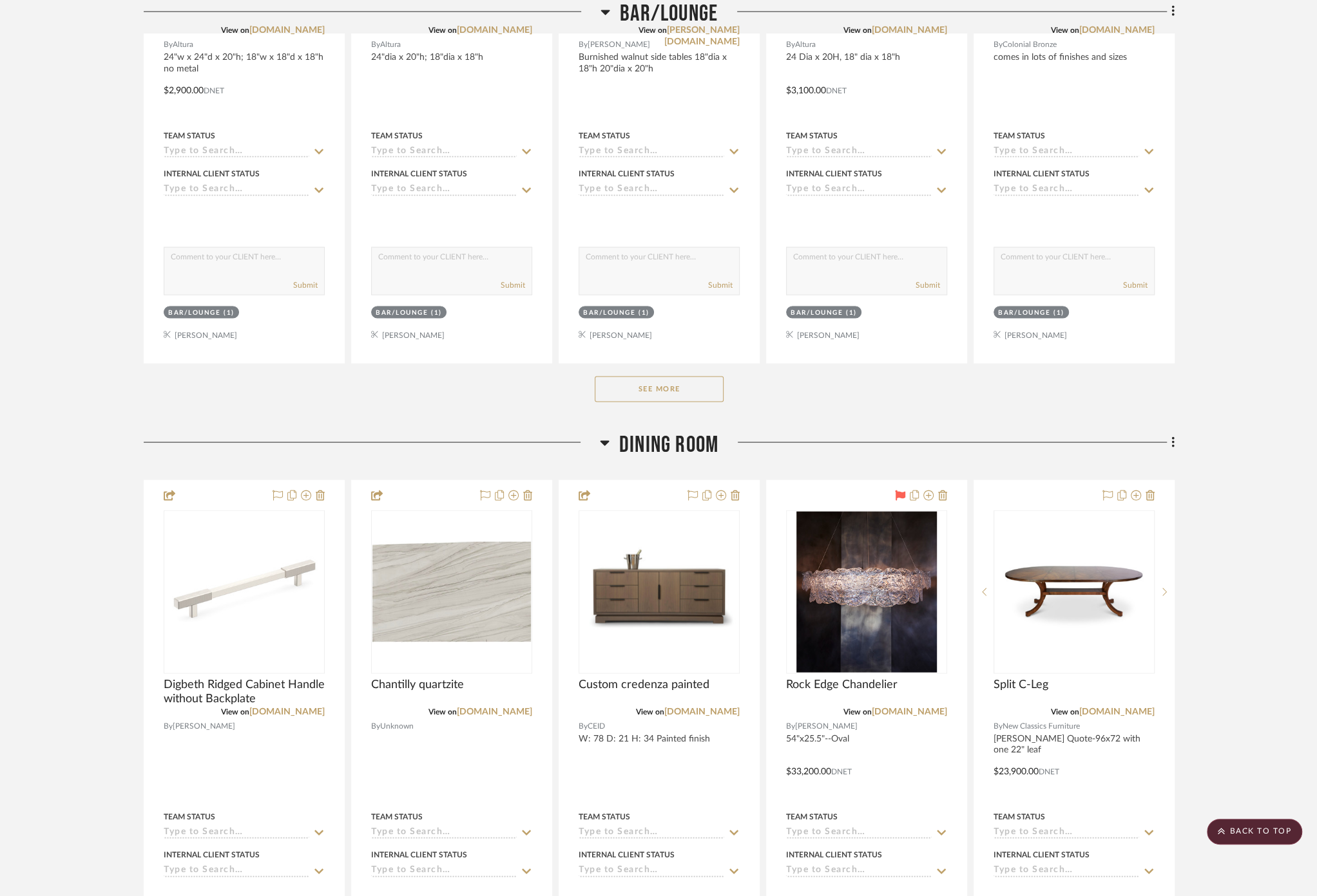
click at [654, 431] on span "Dining Room" at bounding box center [668, 445] width 99 height 28
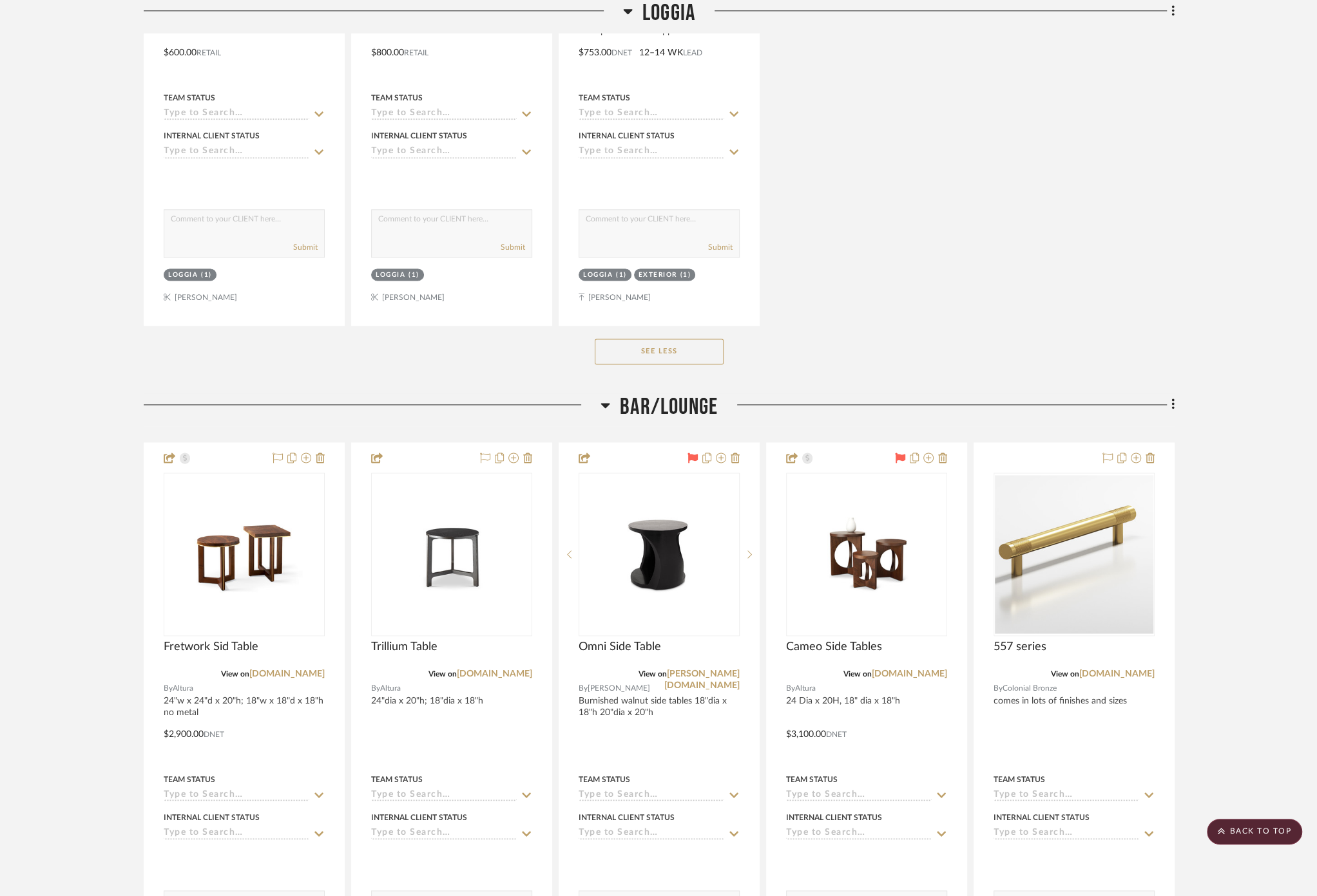
click at [654, 398] on span "Bar/Lounge" at bounding box center [669, 407] width 98 height 28
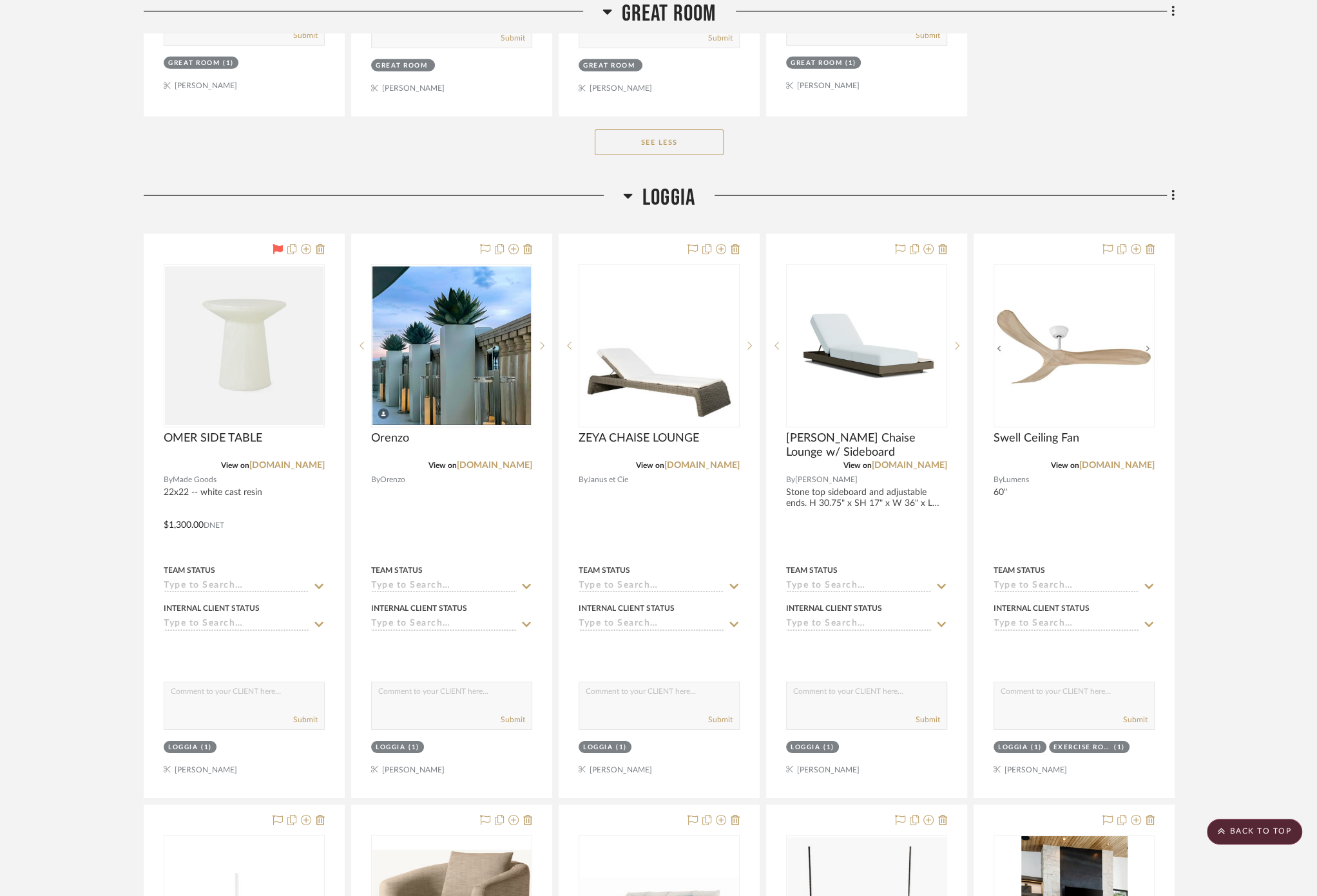
scroll to position [3739, 0]
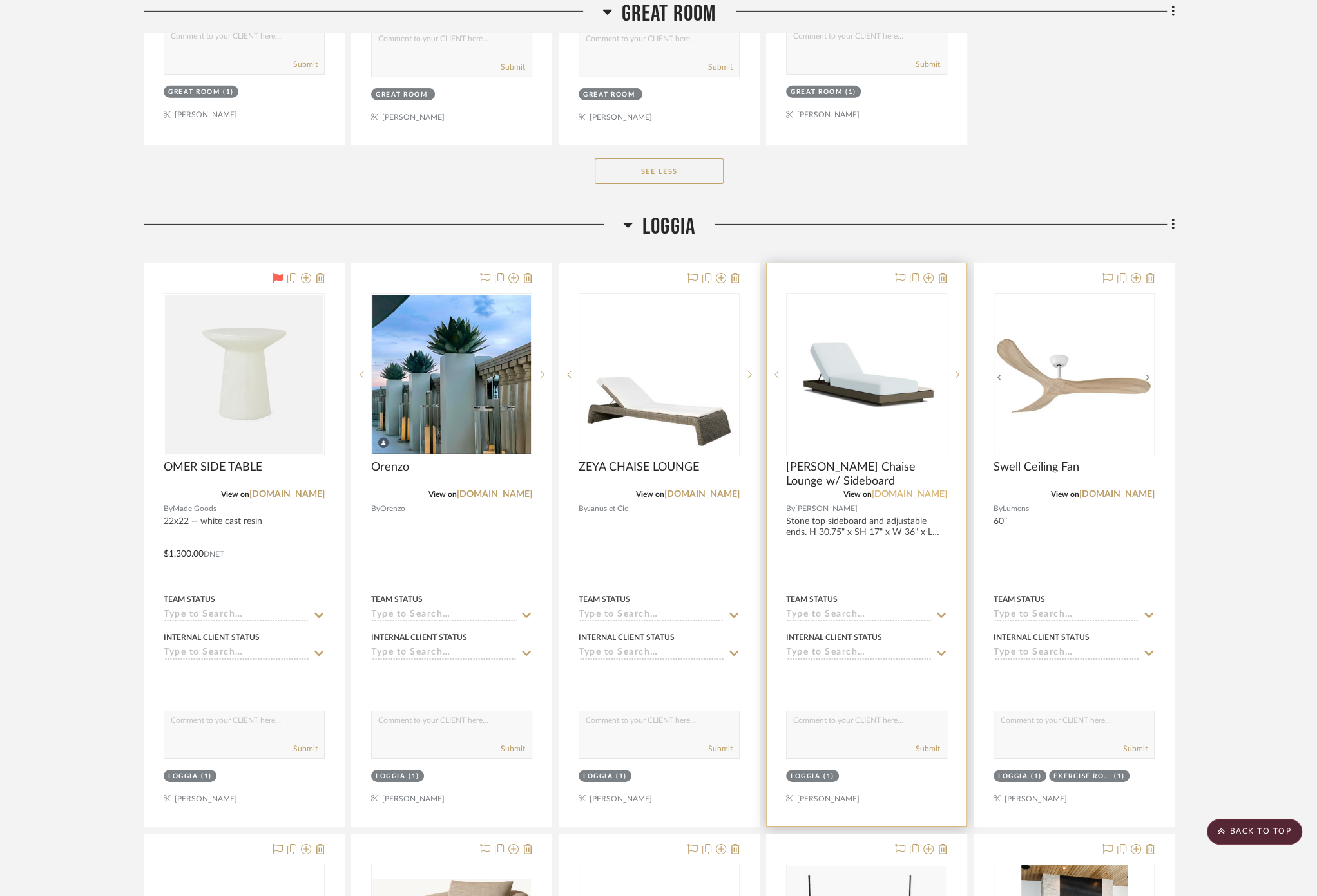
click at [902, 490] on link "[DOMAIN_NAME]" at bounding box center [909, 495] width 75 height 9
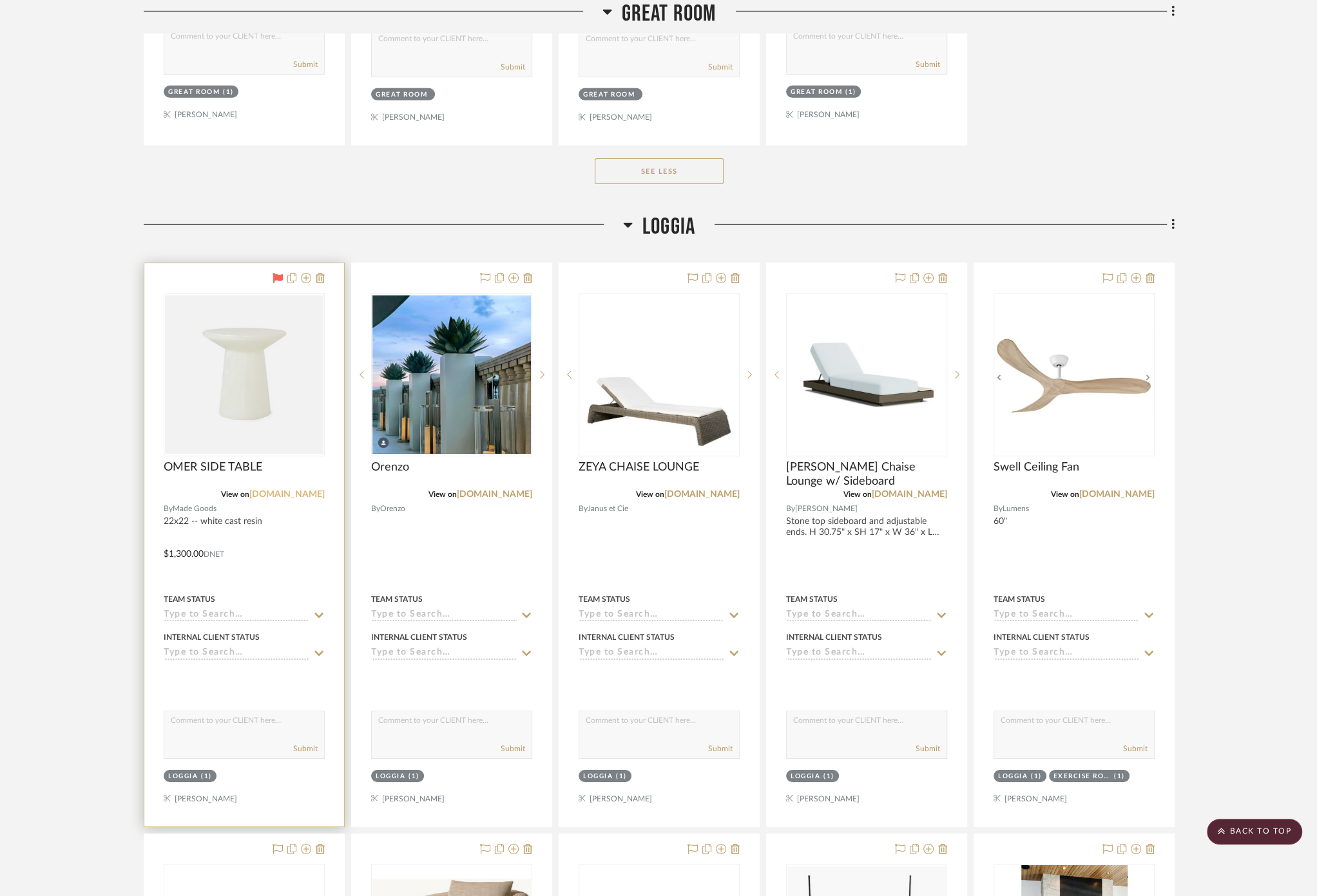
click at [290, 490] on link "[DOMAIN_NAME]" at bounding box center [287, 495] width 75 height 9
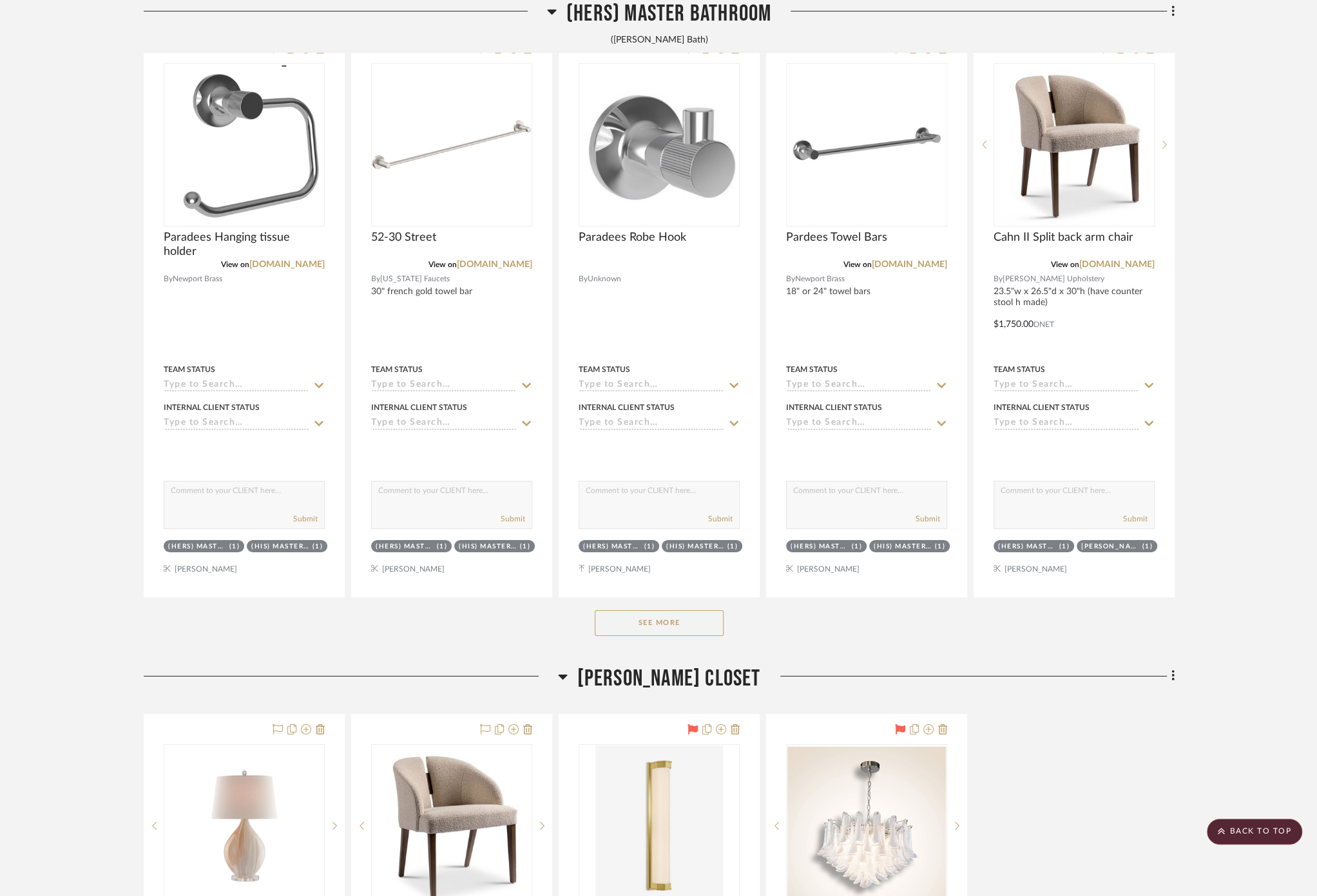
scroll to position [8318, 0]
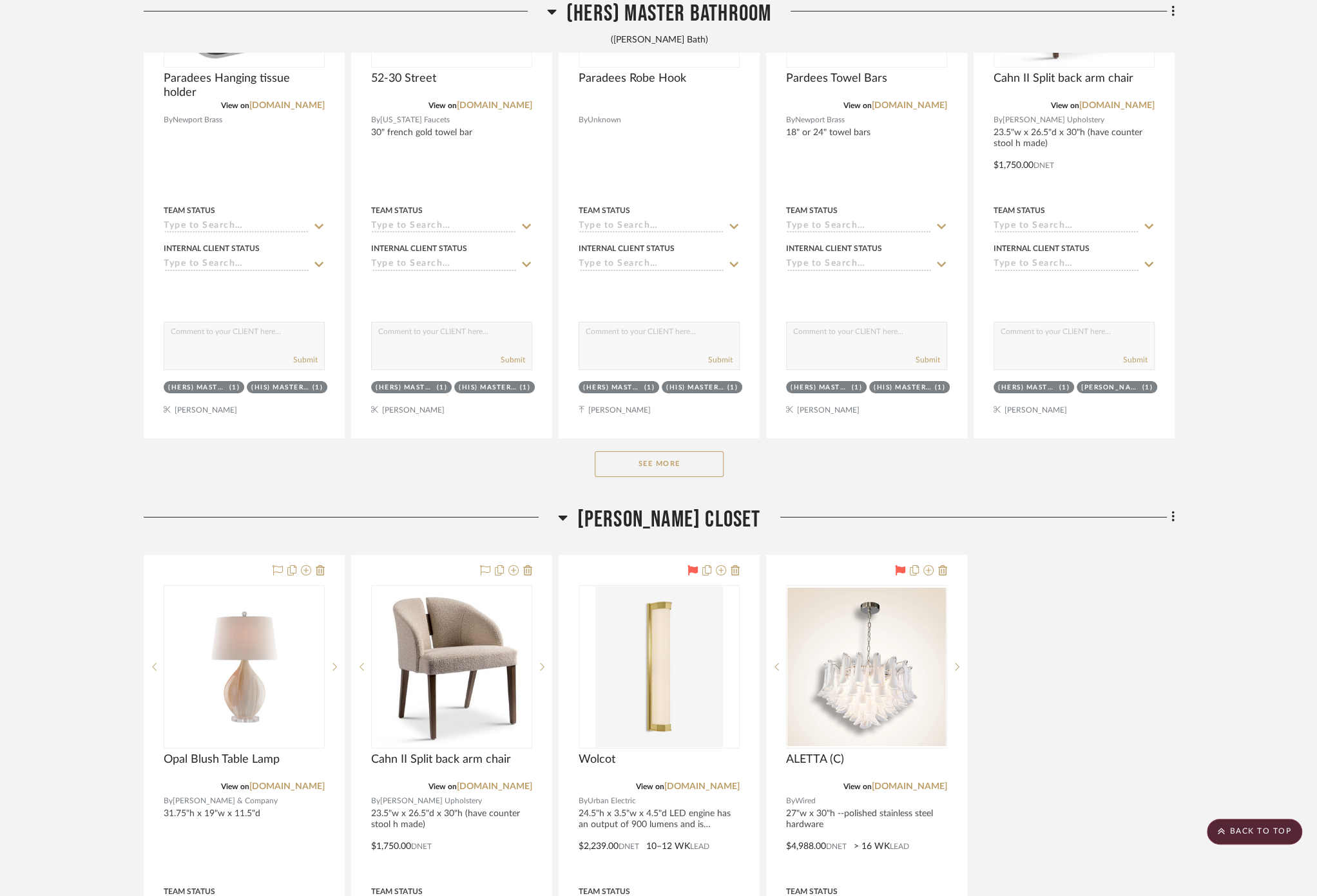
click at [660, 511] on span "[PERSON_NAME] Closet" at bounding box center [669, 520] width 184 height 28
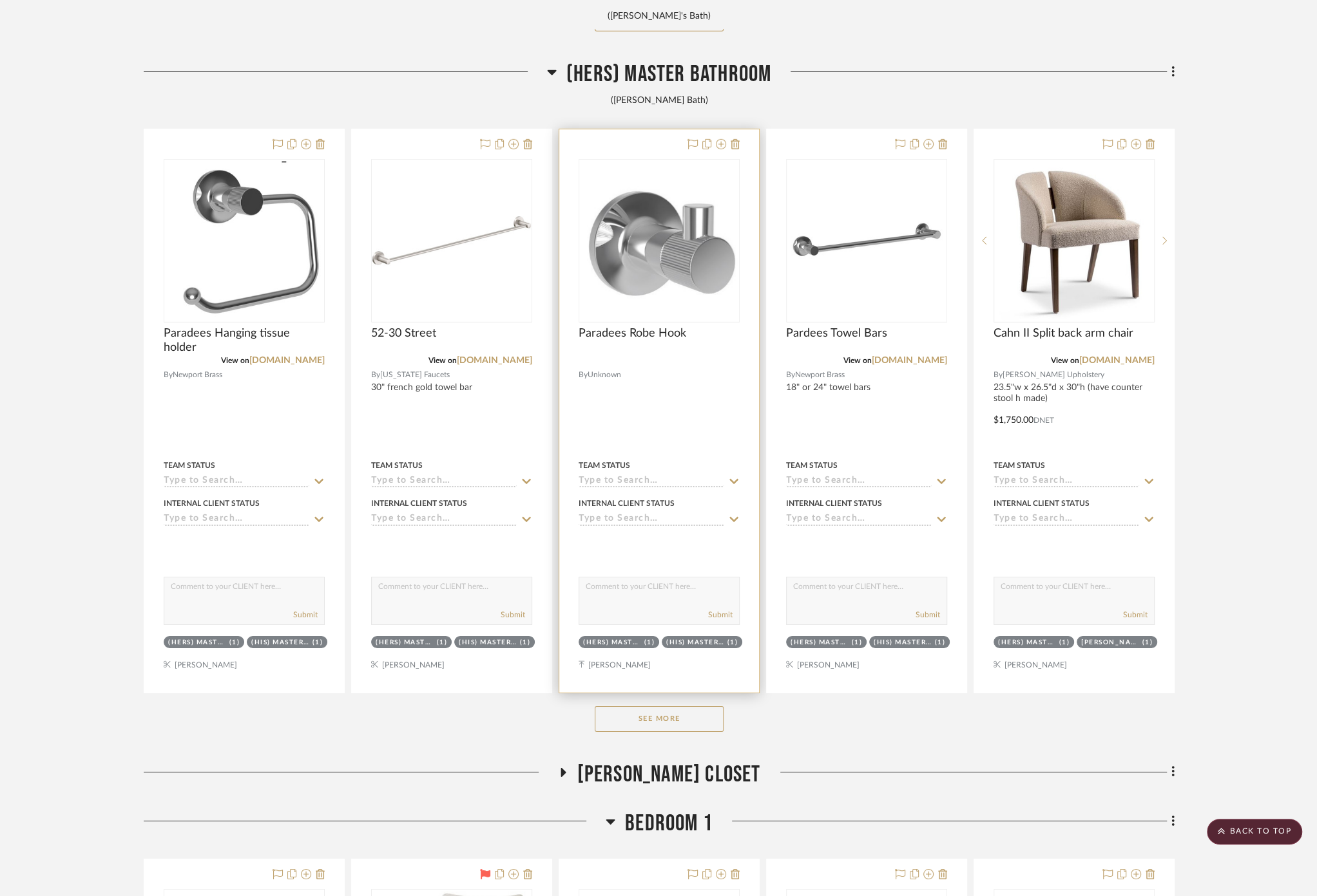
scroll to position [8032, 0]
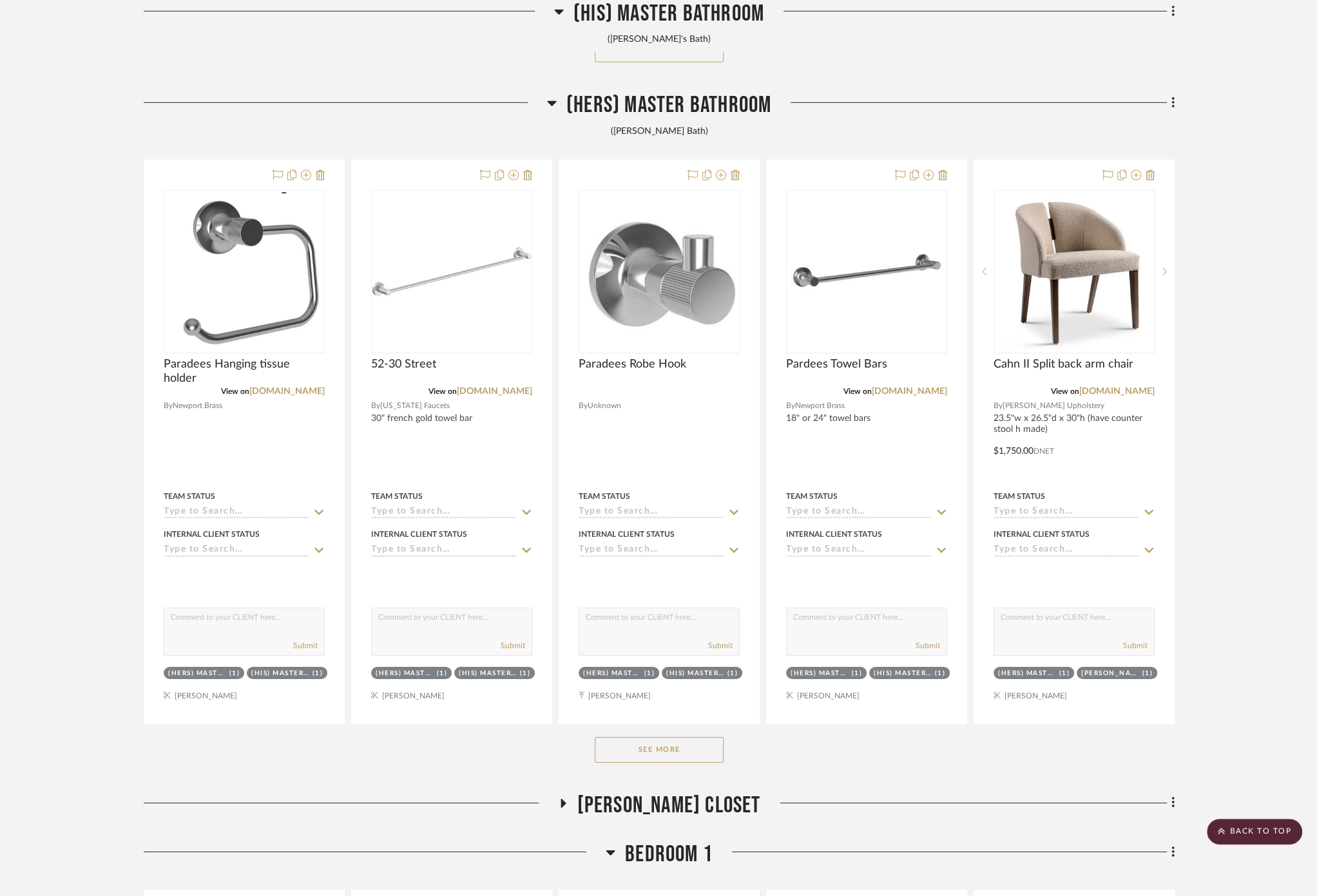
click at [654, 848] on span "Bedroom 1" at bounding box center [669, 855] width 87 height 28
click at [663, 98] on span "(Hers) Master Bathroom" at bounding box center [668, 105] width 205 height 28
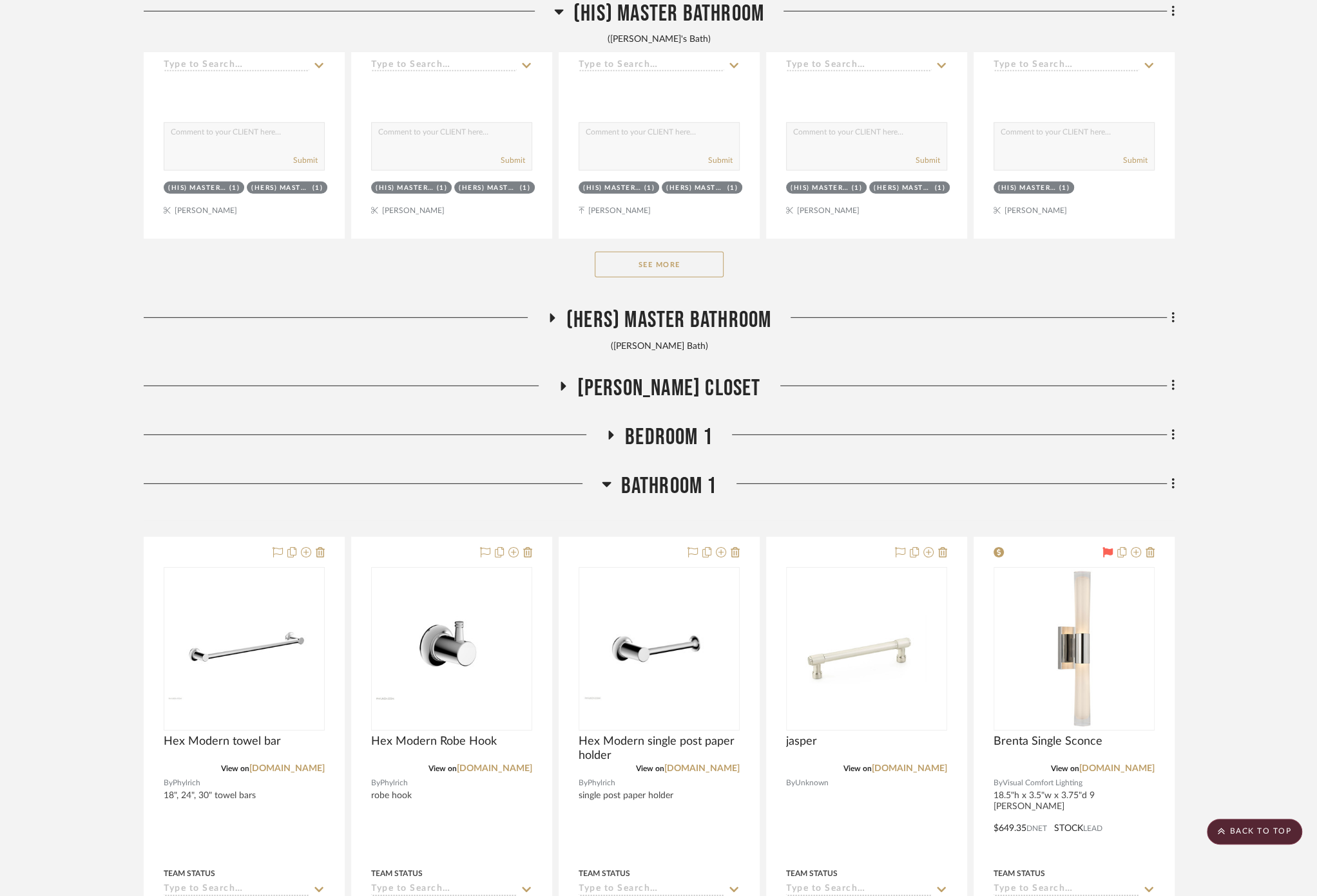
click at [668, 475] on span "Bathroom 1" at bounding box center [669, 486] width 96 height 28
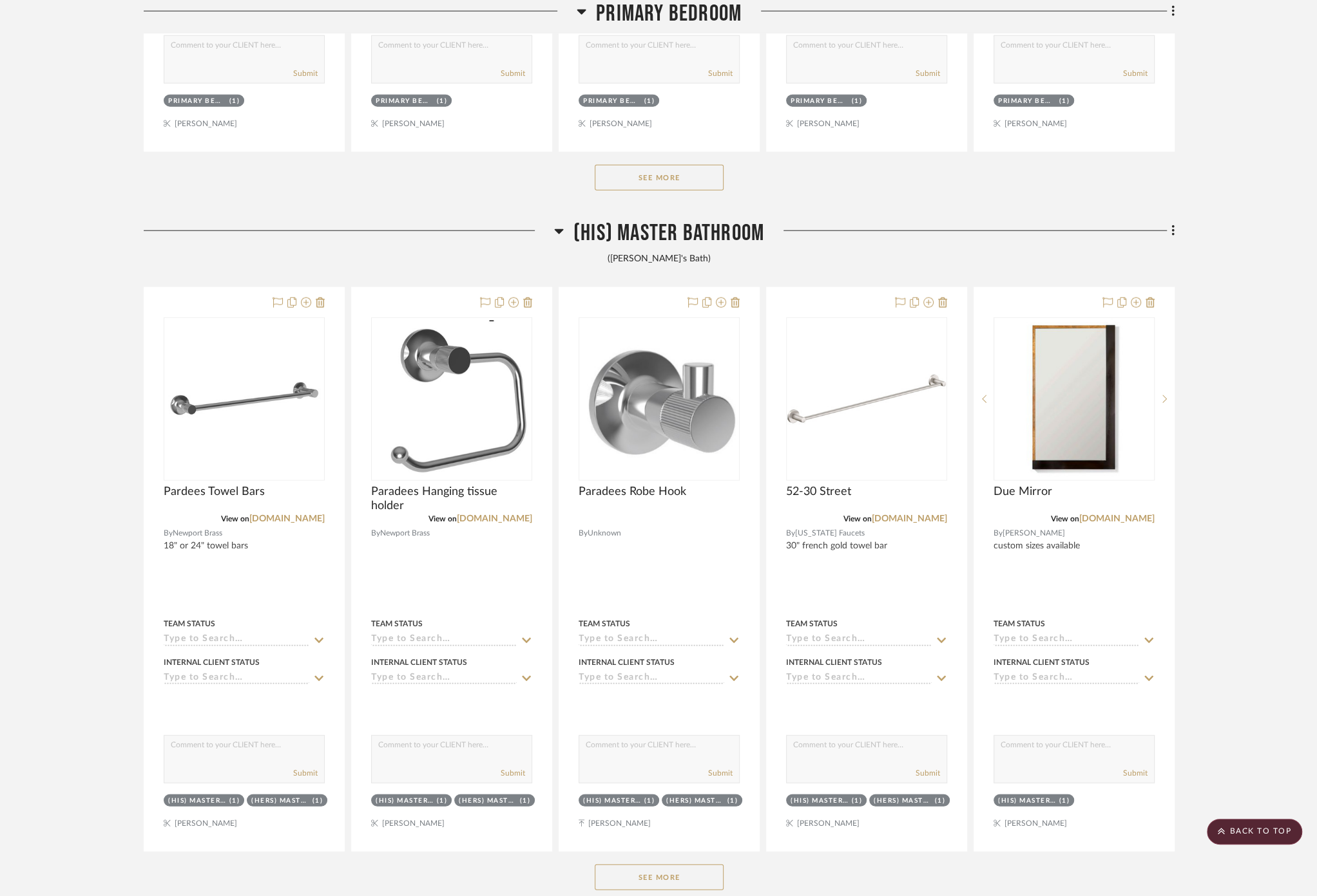
scroll to position [7187, 0]
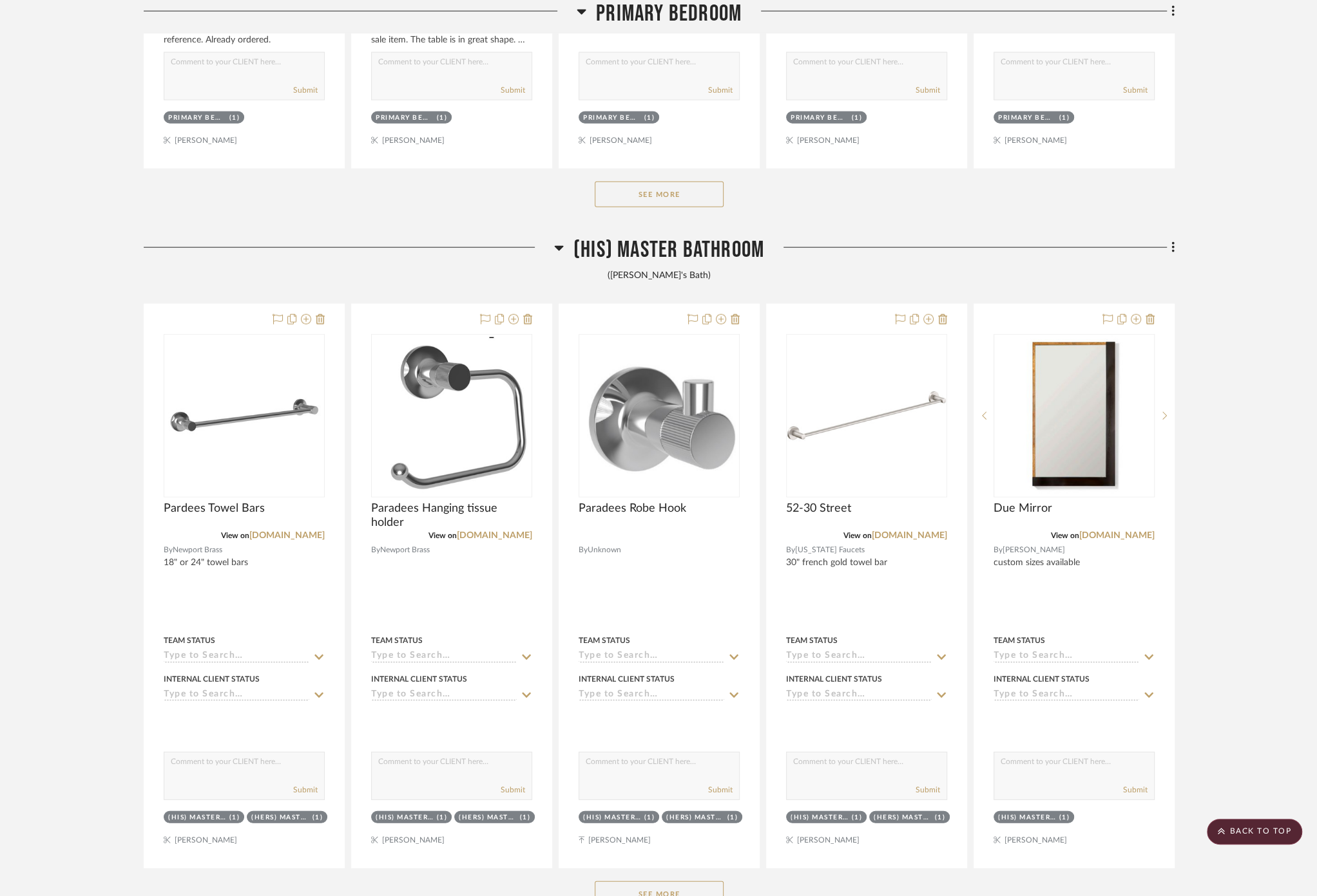
click at [645, 242] on span "(His) Master Bathroom" at bounding box center [668, 250] width 191 height 28
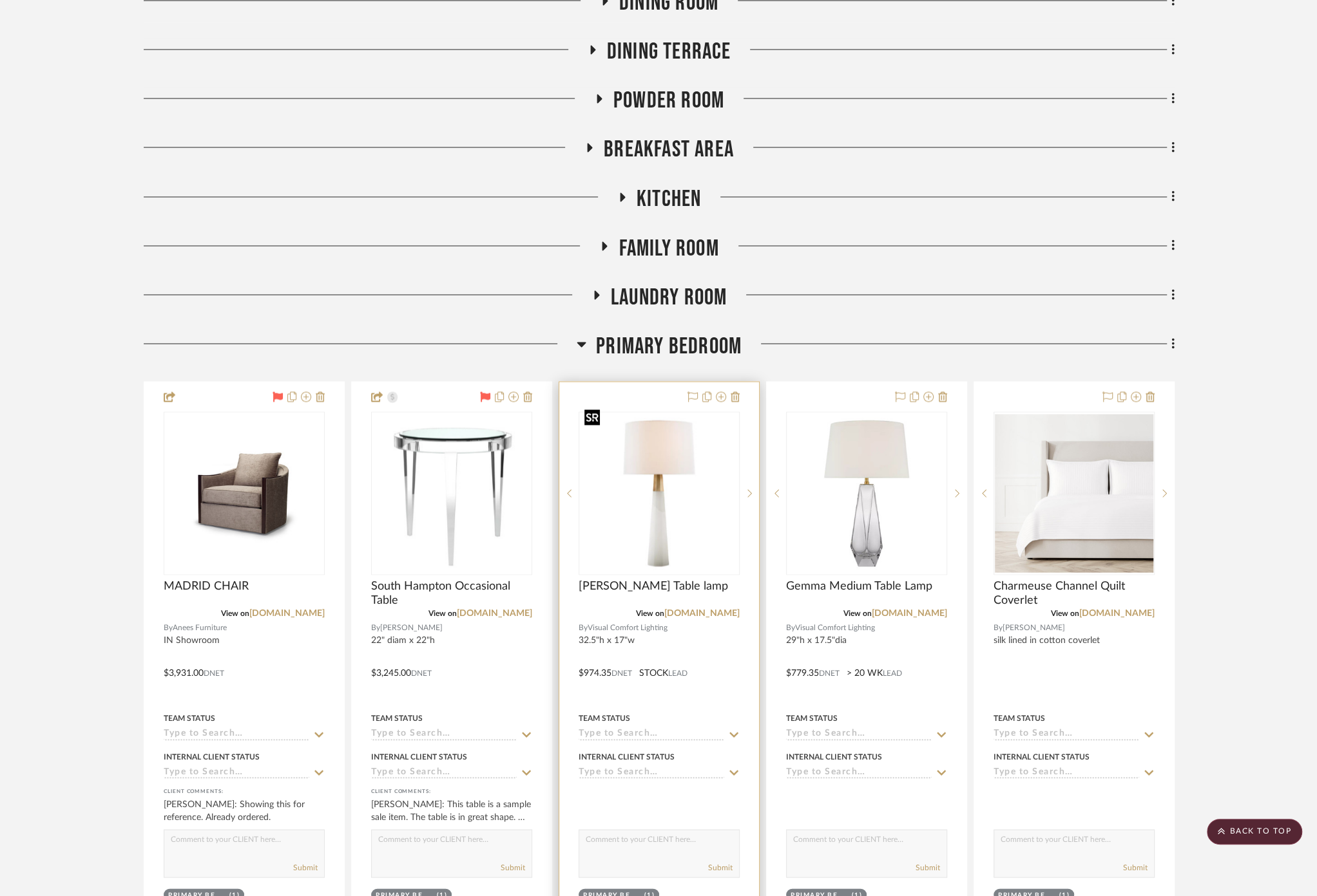
scroll to position [6329, 0]
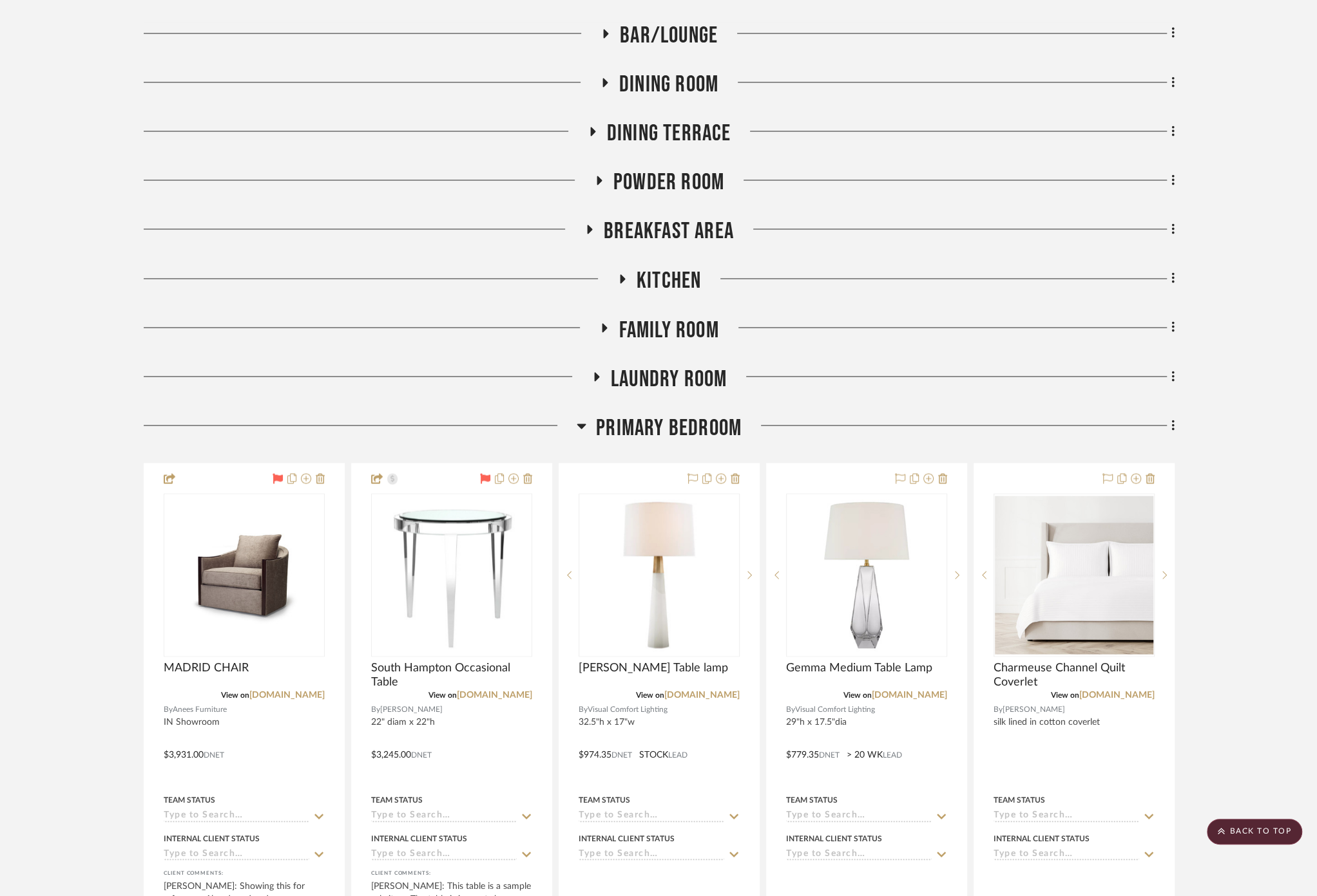
click at [666, 414] on span "Primary Bedroom" at bounding box center [669, 428] width 146 height 28
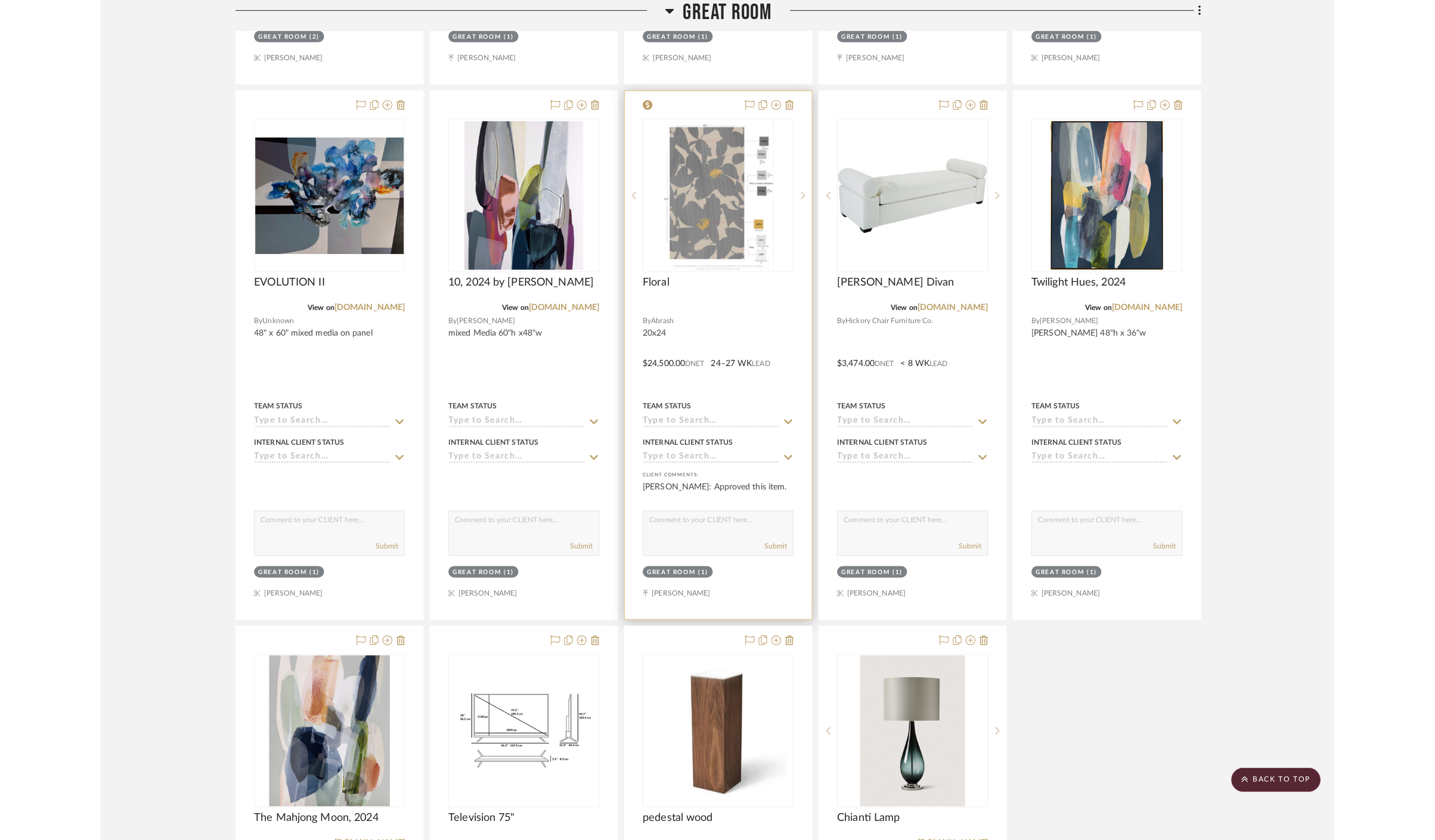
scroll to position [2348, 0]
